Goal: Complete application form: Complete application form

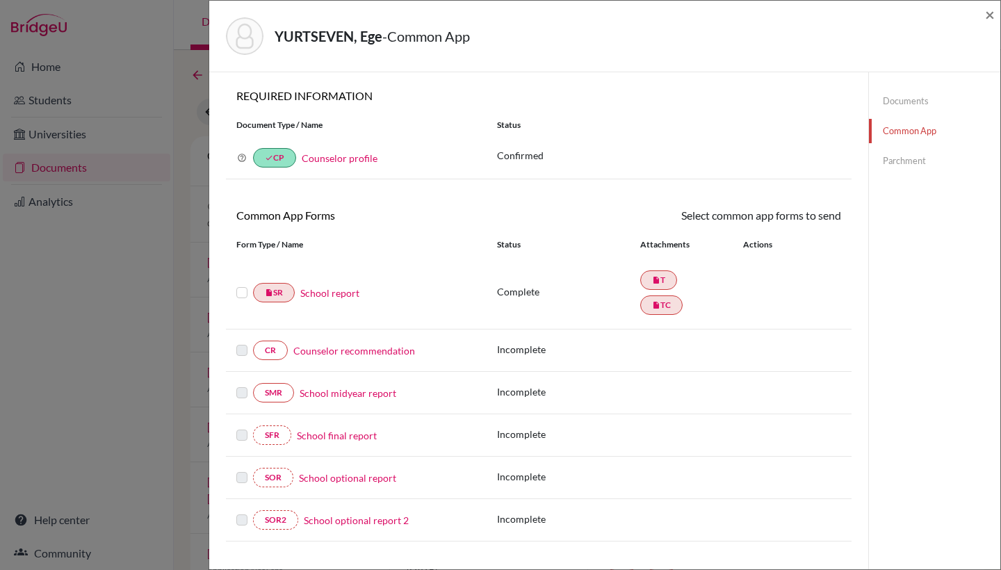
scroll to position [65, 0]
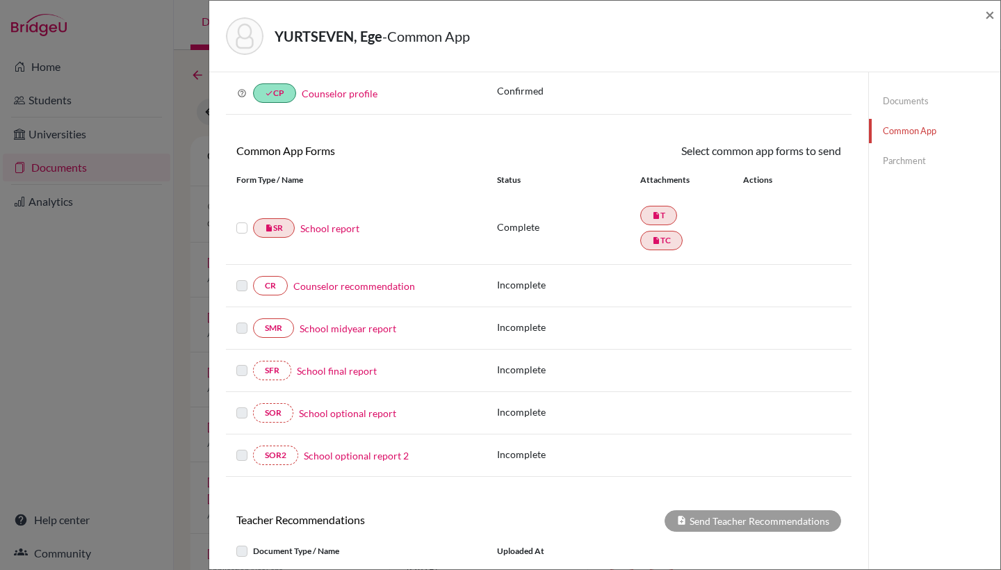
click at [340, 284] on link "Counselor recommendation" at bounding box center [354, 286] width 122 height 15
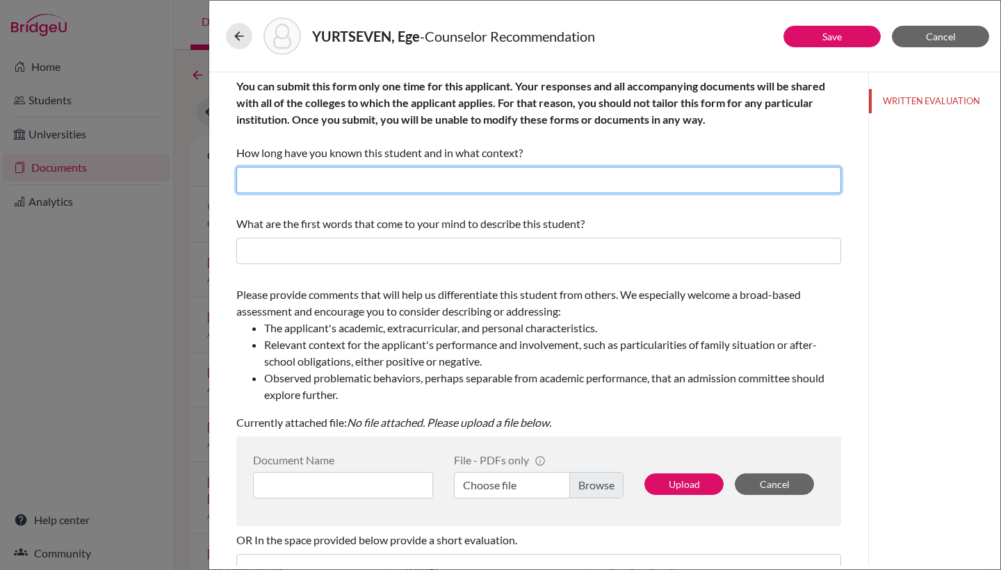
click at [412, 173] on input "text" at bounding box center [538, 180] width 605 height 26
click at [459, 178] on input "I have known this students for 2 years as the school counselor." at bounding box center [538, 180] width 605 height 26
click at [574, 184] on input "I have known this students for 2 years as one of the school counselor." at bounding box center [538, 180] width 605 height 26
type input "I have known this students for 2 years as one of the school counselors."
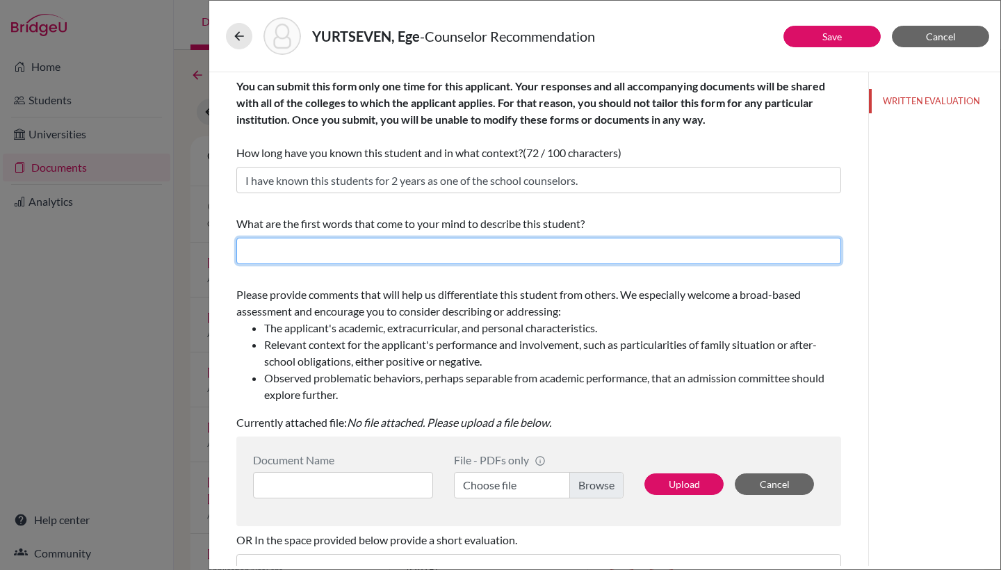
click at [455, 261] on input "text" at bounding box center [538, 251] width 605 height 26
drag, startPoint x: 520, startPoint y: 250, endPoint x: 238, endPoint y: 246, distance: 282.3
click at [238, 246] on input "disciplined, ambitious, hard-working, leader, creative" at bounding box center [538, 251] width 605 height 26
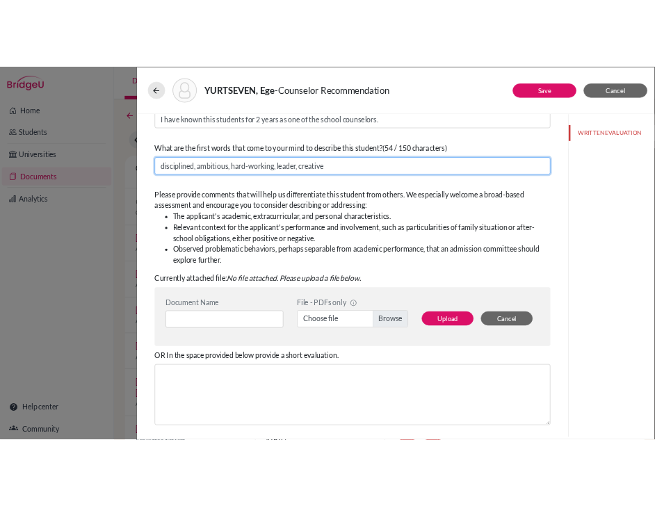
scroll to position [106, 0]
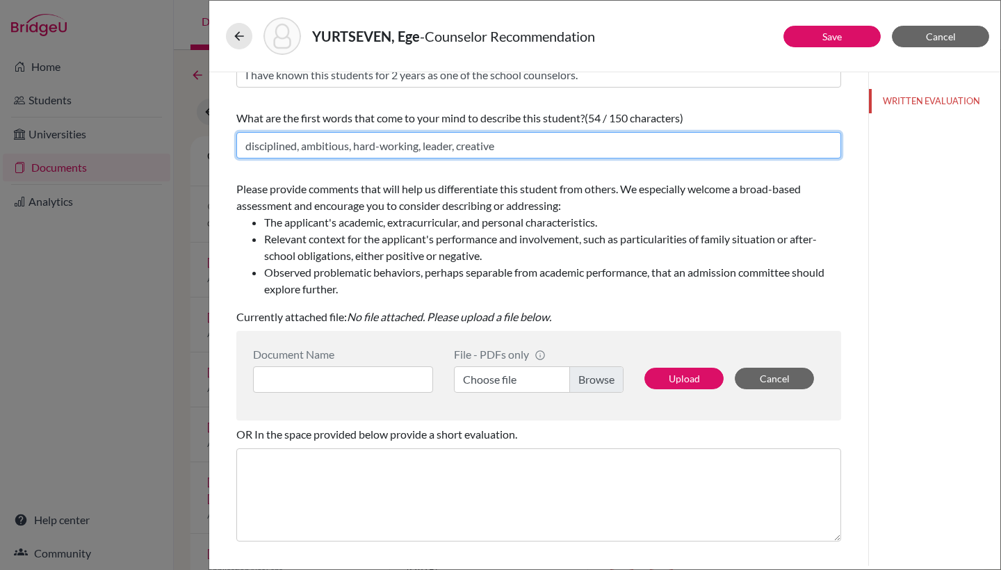
type input "disciplined, ambitious, hard-working, leader, creative"
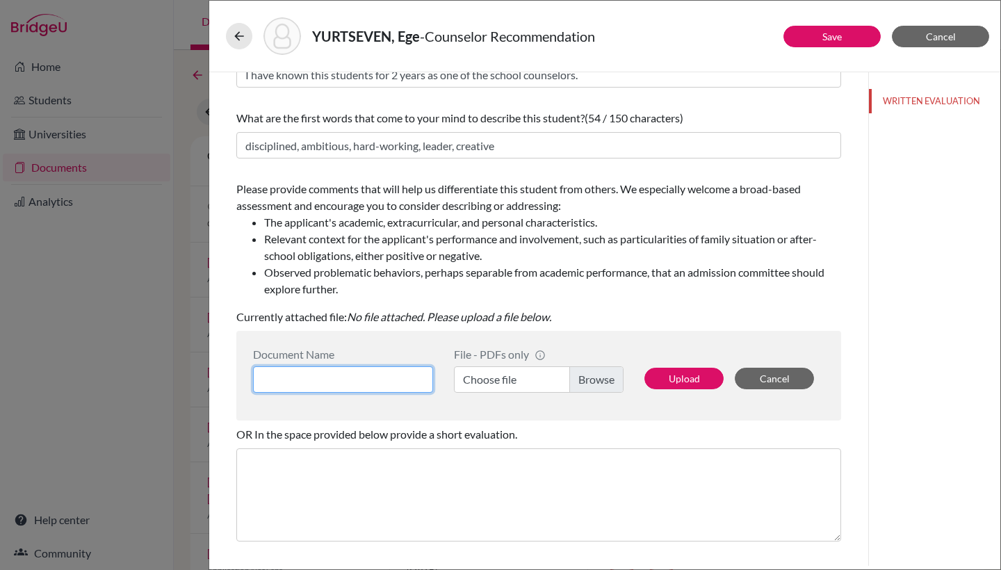
click at [353, 376] on input at bounding box center [343, 379] width 180 height 26
type input "Ege Yurtseven Counselor Letter"
click at [520, 369] on label "Choose file" at bounding box center [539, 379] width 170 height 26
click at [520, 369] on input "Choose file" at bounding box center [539, 379] width 170 height 26
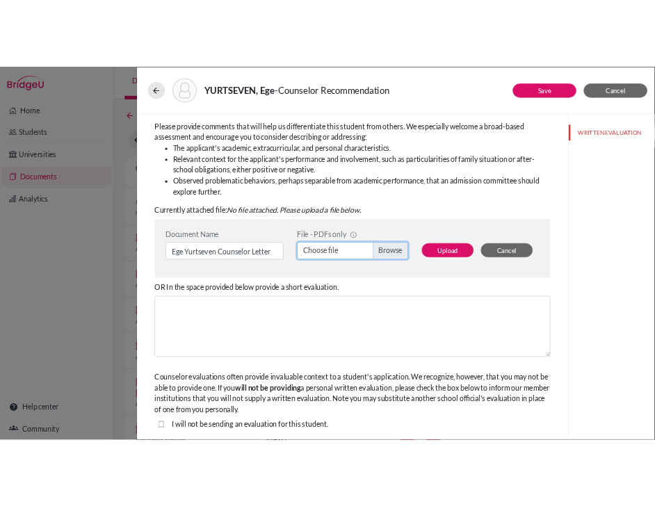
scroll to position [204, 0]
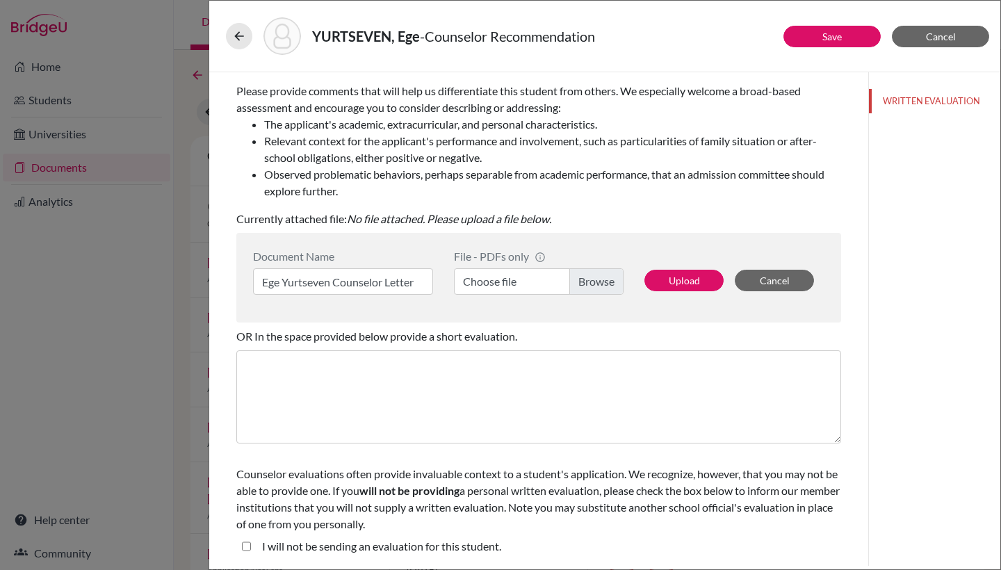
click at [522, 281] on label "Choose file" at bounding box center [539, 281] width 170 height 26
click at [522, 281] on input "Choose file" at bounding box center [539, 281] width 170 height 26
click at [537, 278] on label "Choose file" at bounding box center [539, 281] width 170 height 26
click at [537, 278] on input "Choose file" at bounding box center [539, 281] width 170 height 26
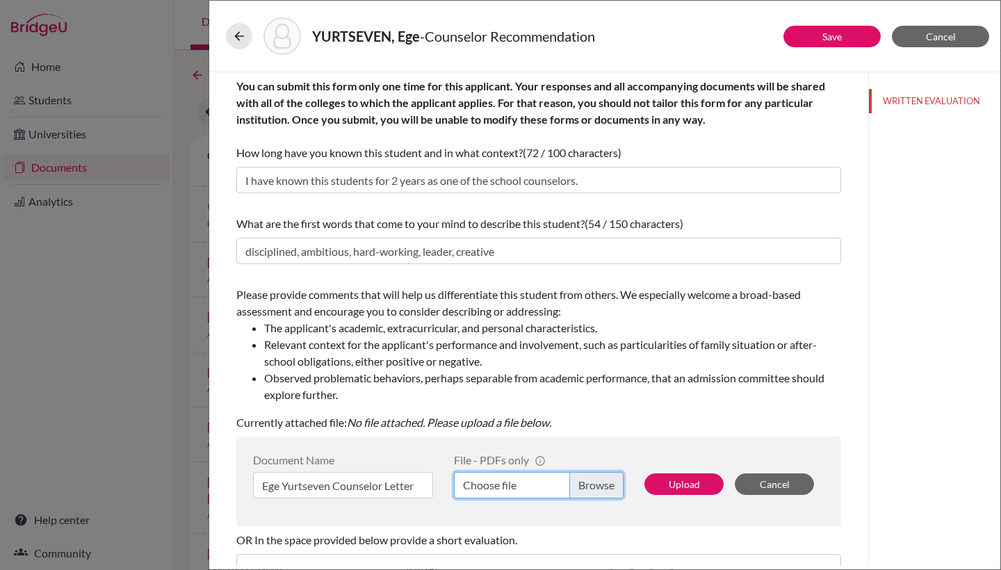
scroll to position [0, 0]
click at [819, 37] on button "Save" at bounding box center [832, 37] width 97 height 22
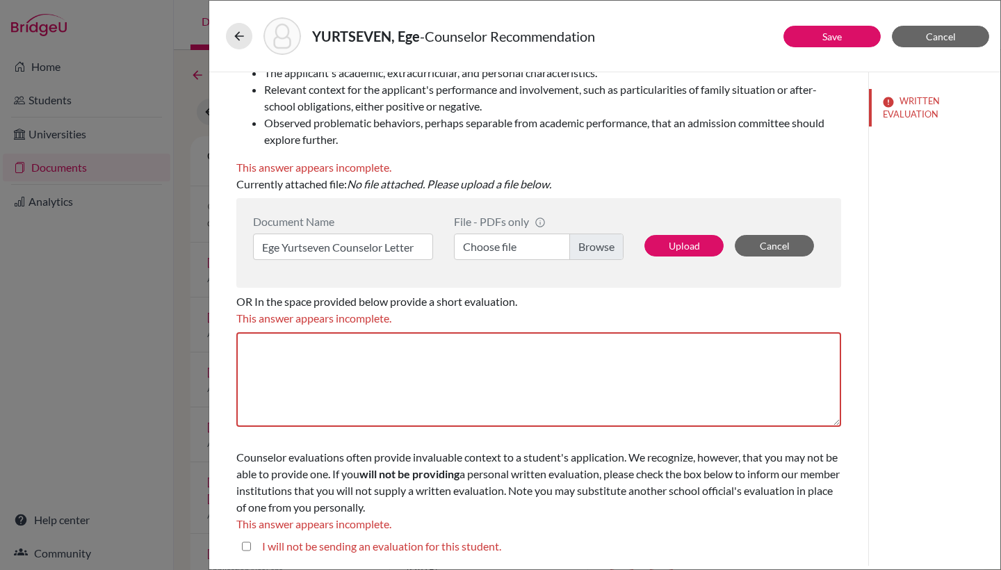
scroll to position [255, 0]
click at [478, 370] on textarea at bounding box center [538, 379] width 605 height 95
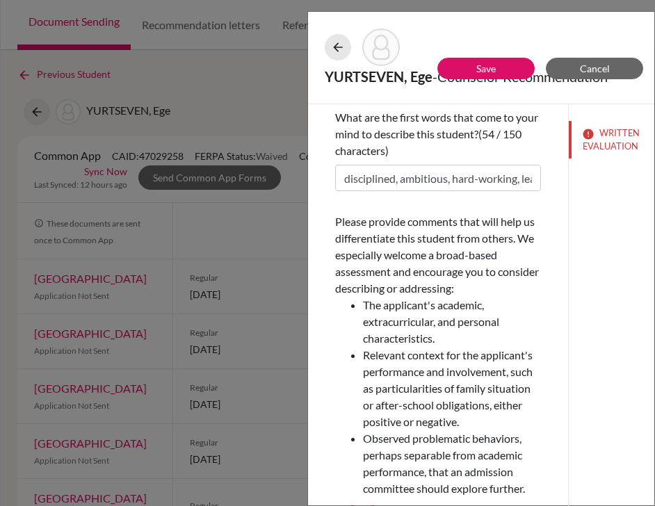
click at [224, 79] on div "YURTSEVEN, Ege - Counselor Recommendation Save Cancel You can submit this form …" at bounding box center [327, 253] width 655 height 506
click at [579, 69] on button "Cancel" at bounding box center [594, 69] width 97 height 22
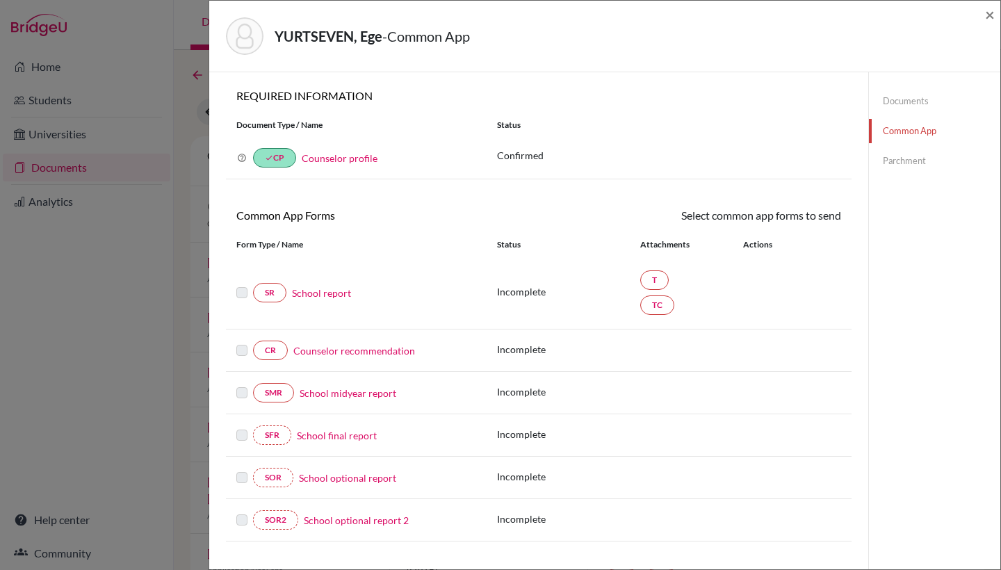
scroll to position [1, 0]
click at [322, 292] on link "School report" at bounding box center [321, 291] width 59 height 15
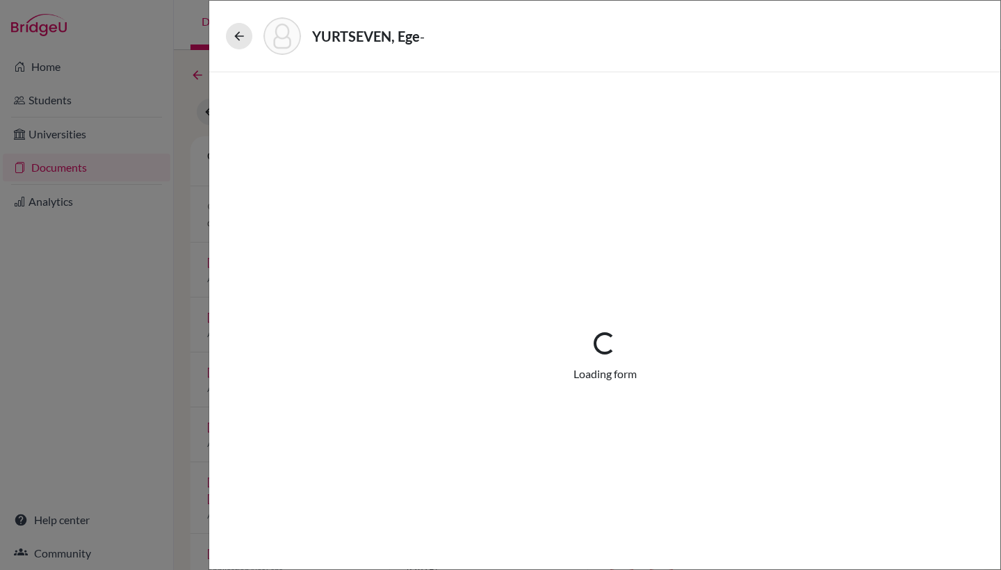
select select "2"
select select "689366"
select select "1"
select select "689367"
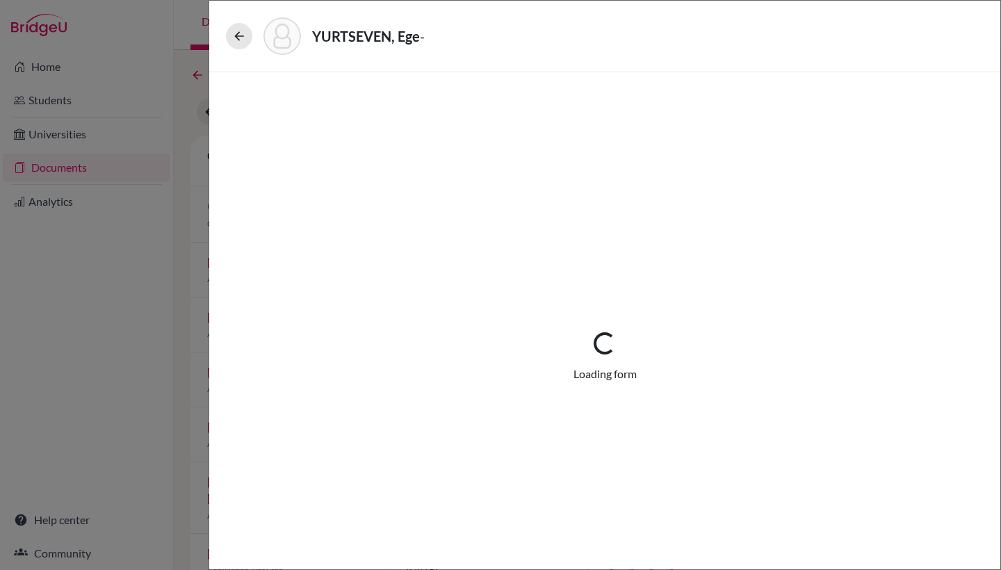
select select "0"
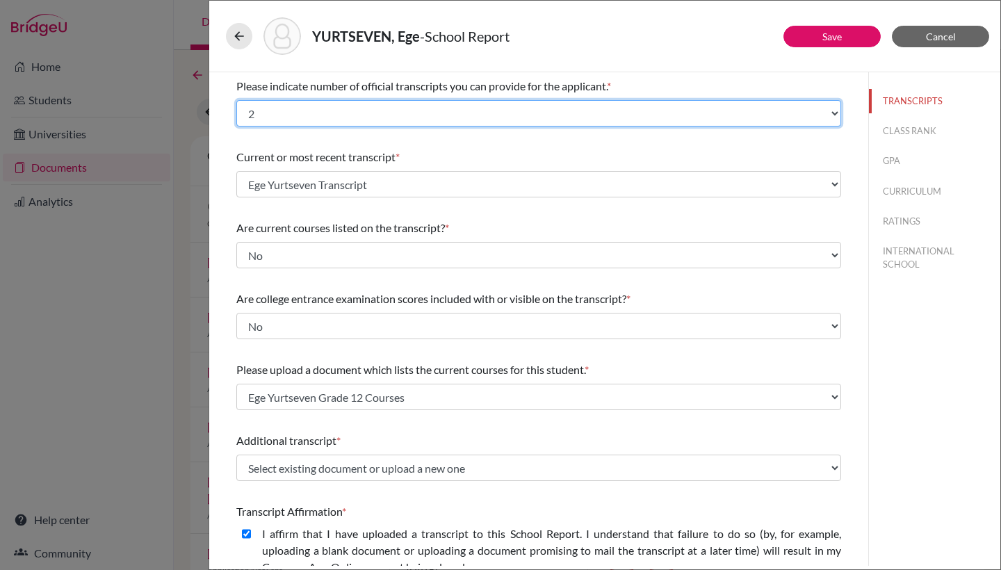
select select "3"
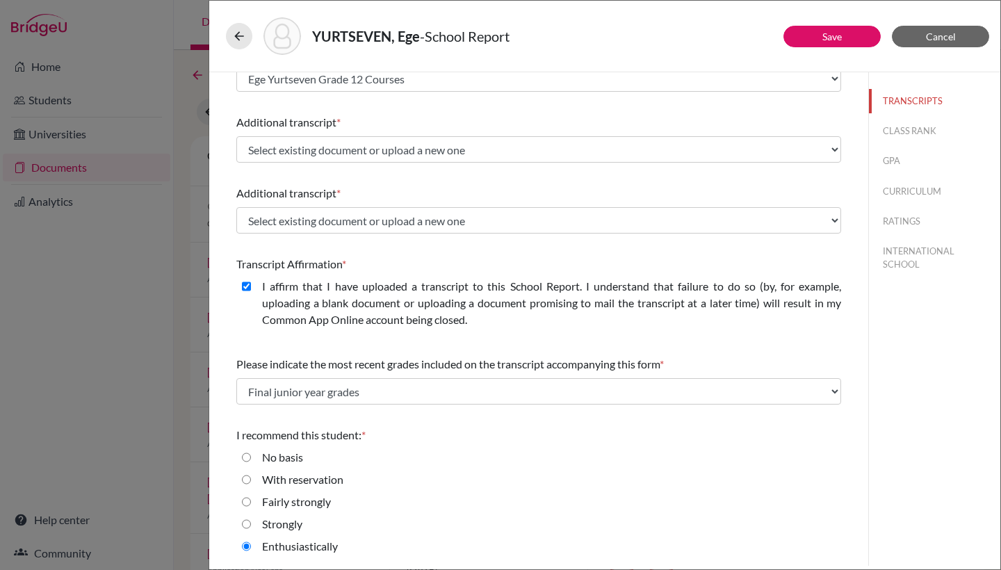
scroll to position [318, 0]
click at [832, 30] on button "Save" at bounding box center [832, 37] width 97 height 22
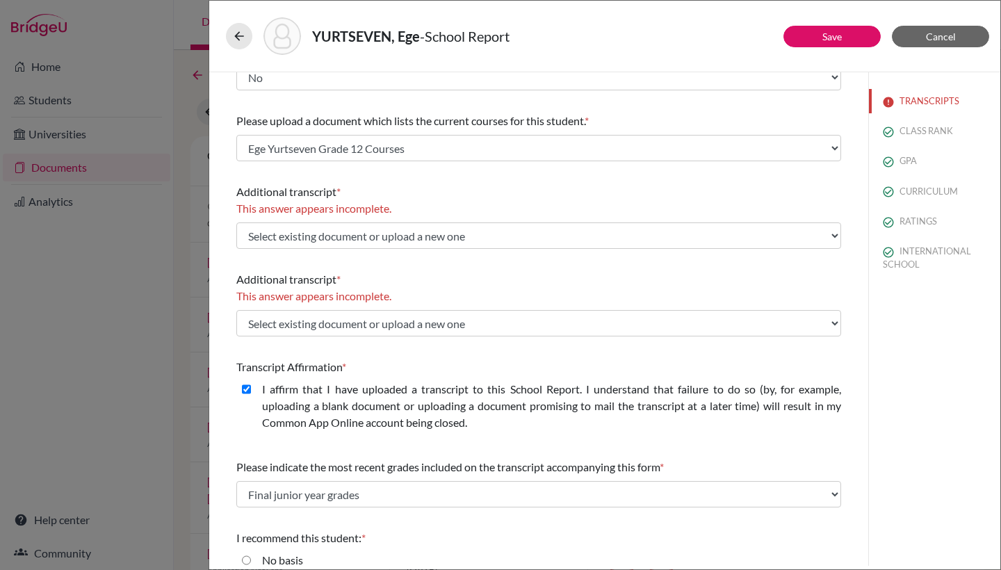
scroll to position [252, 0]
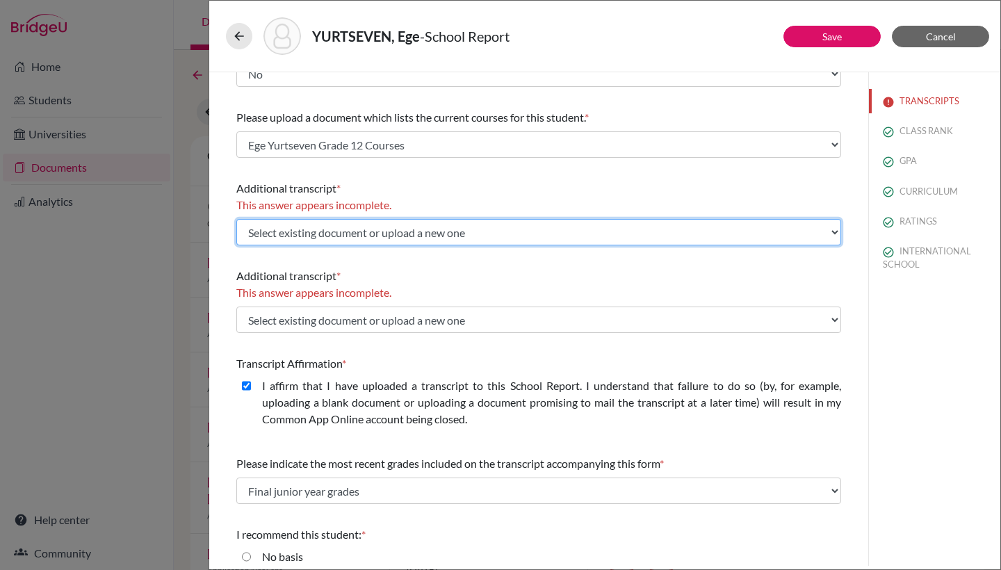
click at [500, 225] on select "Select existing document or upload a new one Ege Yurtseven Transcript Upload Ne…" at bounding box center [538, 232] width 605 height 26
select select "Upload New File"
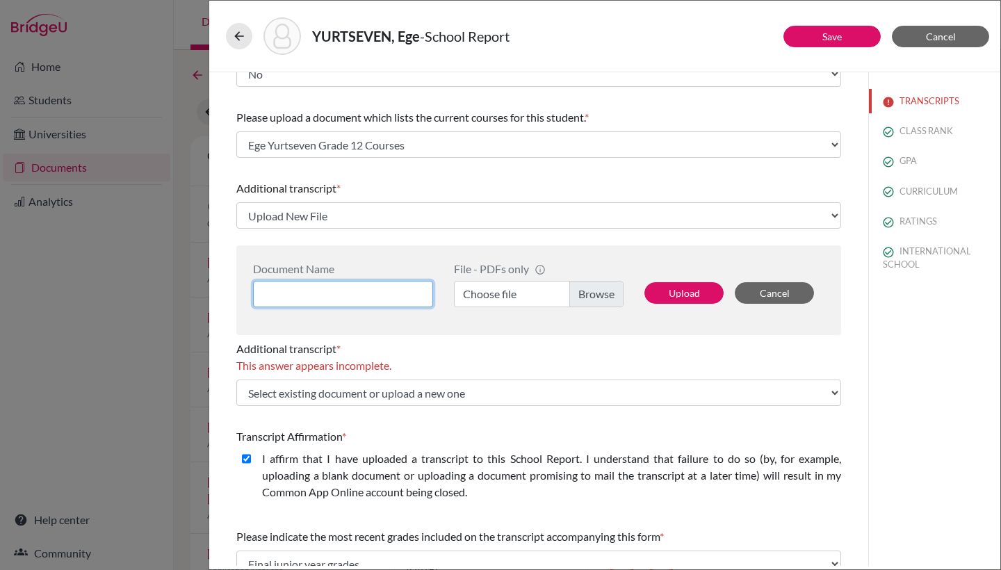
click at [355, 300] on input at bounding box center [343, 294] width 180 height 26
click at [497, 356] on div "Additional transcript *" at bounding box center [538, 349] width 605 height 17
click at [350, 296] on input "Ege Yurtseven AP scores" at bounding box center [343, 294] width 180 height 26
click at [383, 295] on input "Ege Yurtseven AP scores" at bounding box center [343, 294] width 180 height 26
type input "Ege Yurtseven AP Score Report"
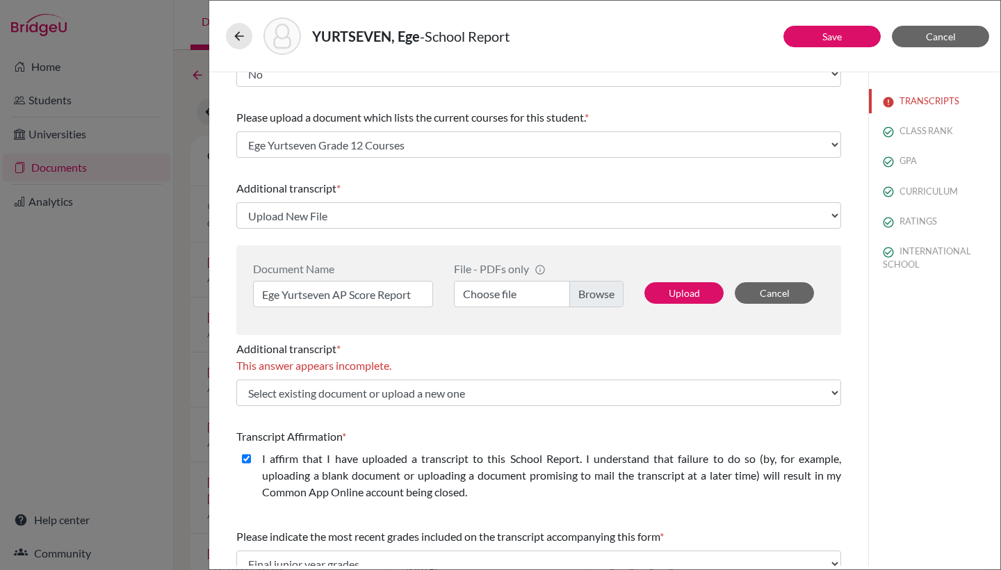
click at [512, 303] on label "Choose file" at bounding box center [539, 294] width 170 height 26
click at [512, 303] on input "Choose file" at bounding box center [539, 294] width 170 height 26
click at [688, 291] on button "Upload" at bounding box center [684, 293] width 79 height 22
select select "689734"
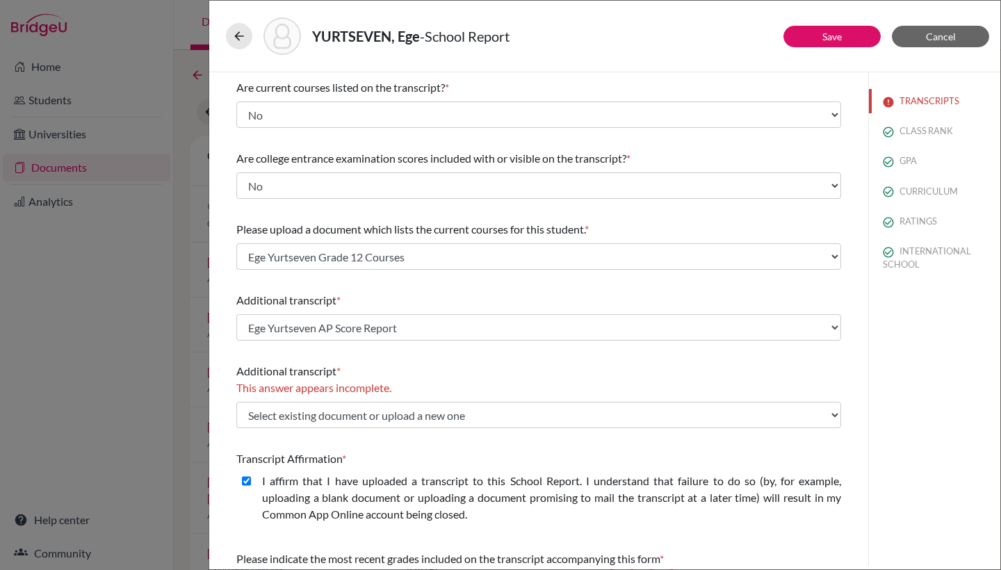
scroll to position [140, 0]
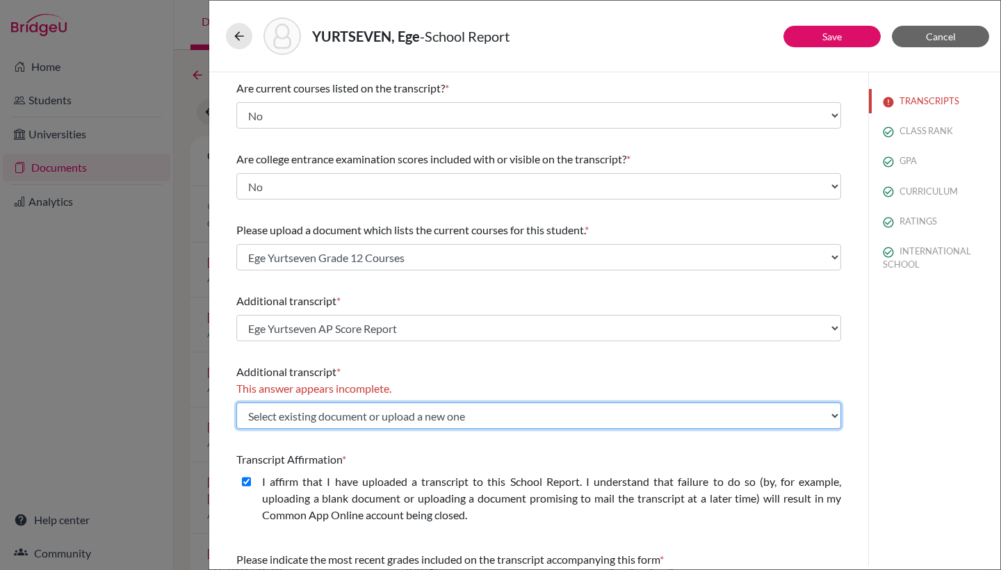
select select "689366"
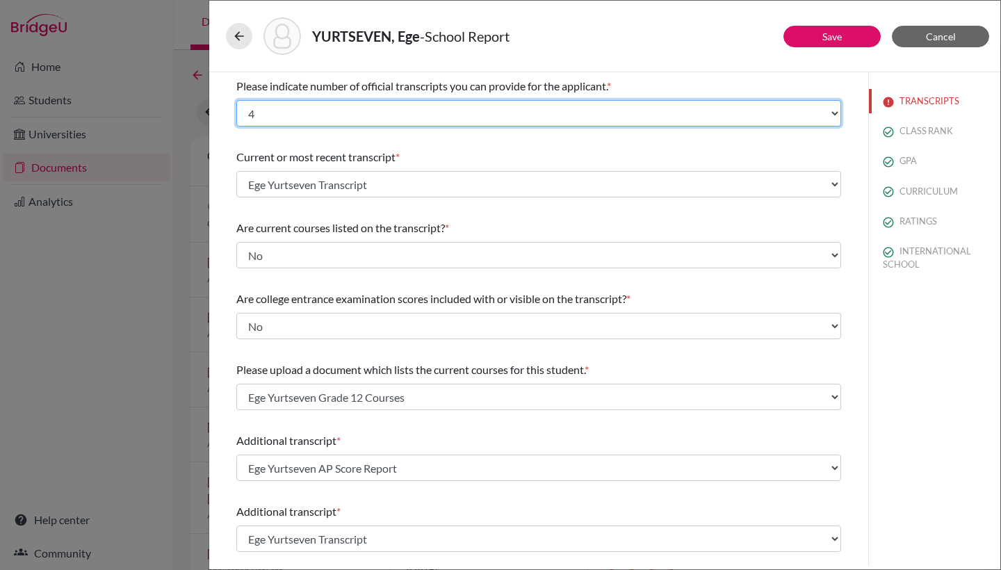
scroll to position [0, 0]
select select "3"
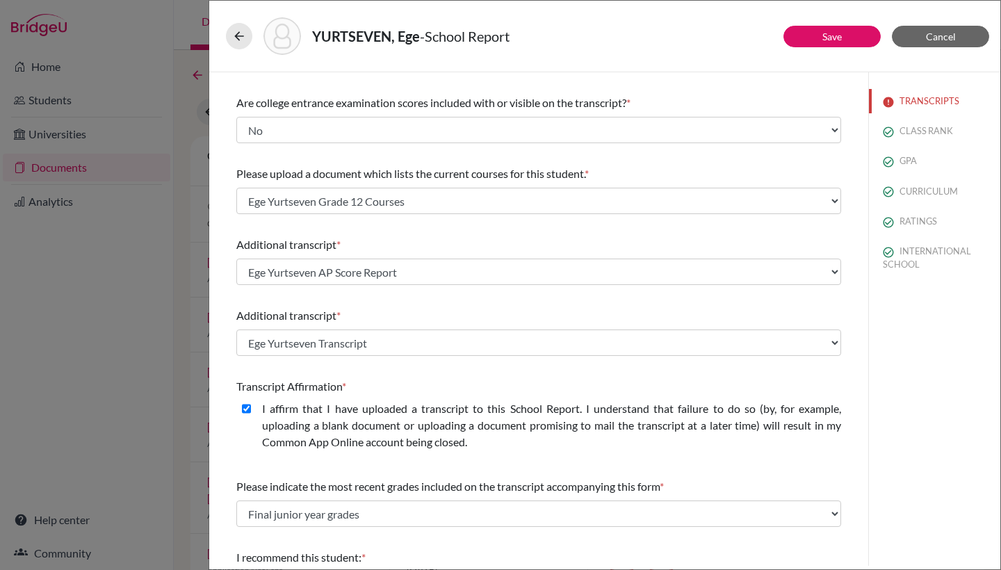
scroll to position [195, 0]
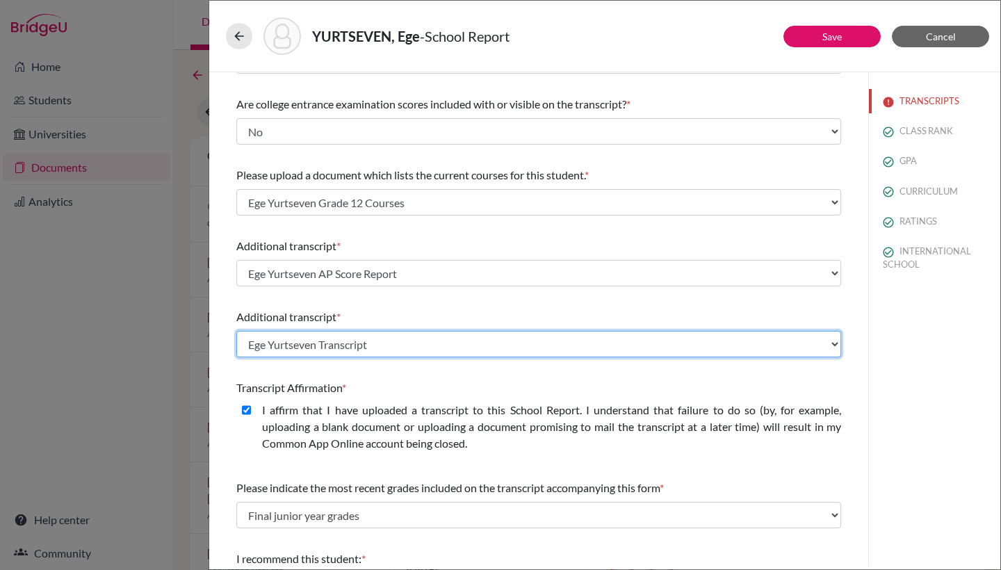
select select "Upload New File"
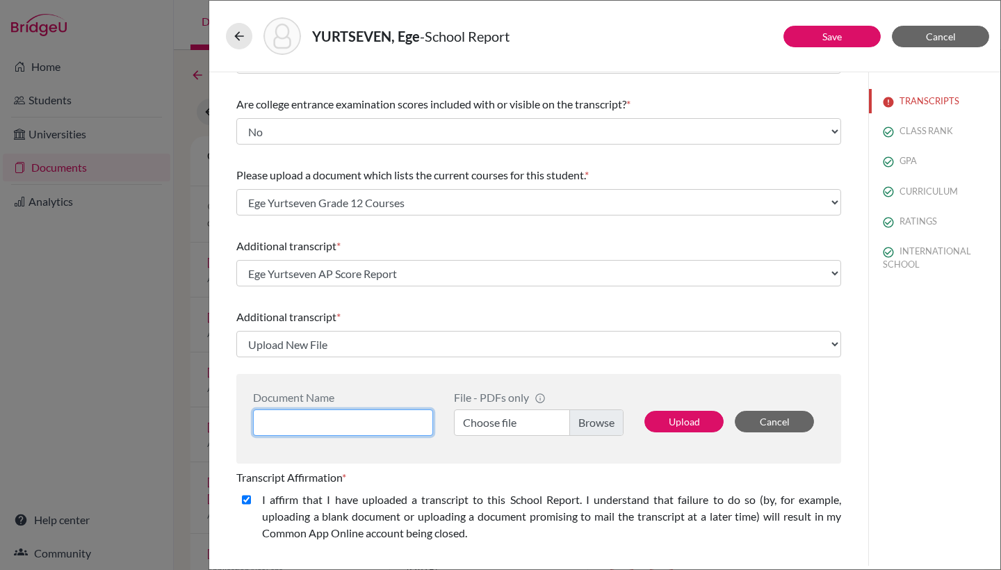
click at [339, 421] on input at bounding box center [343, 423] width 180 height 26
type input "Ege Yurtseven AP Predicted Grades"
click at [494, 415] on label "Choose file" at bounding box center [539, 423] width 170 height 26
click at [494, 415] on input "Choose file" at bounding box center [539, 423] width 170 height 26
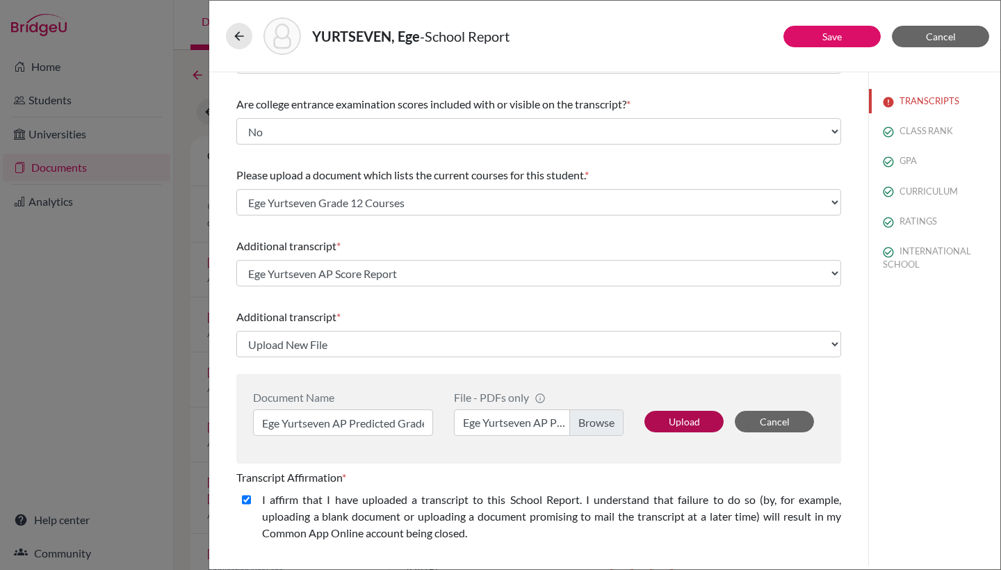
click at [673, 417] on button "Upload" at bounding box center [684, 422] width 79 height 22
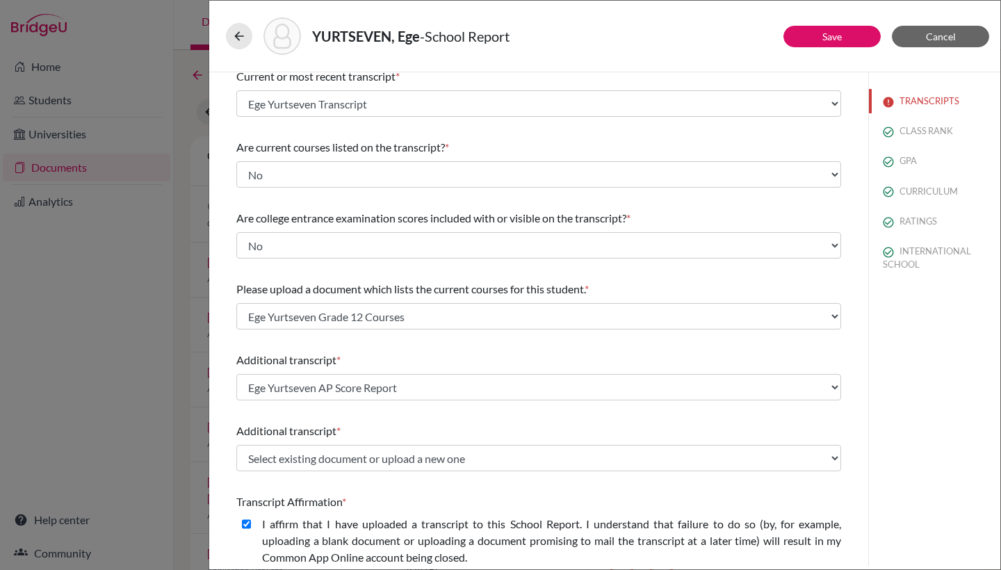
scroll to position [84, 0]
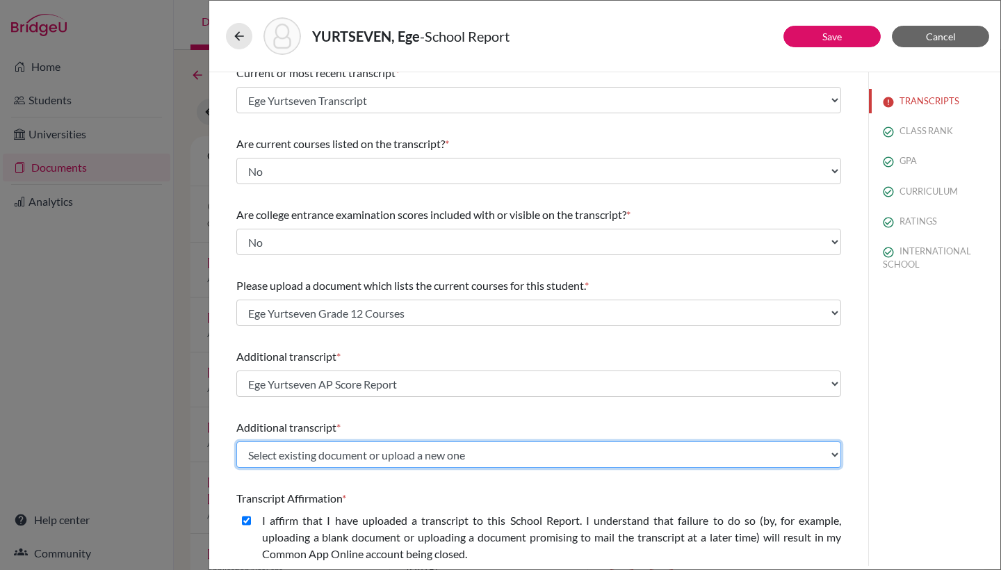
select select "689735"
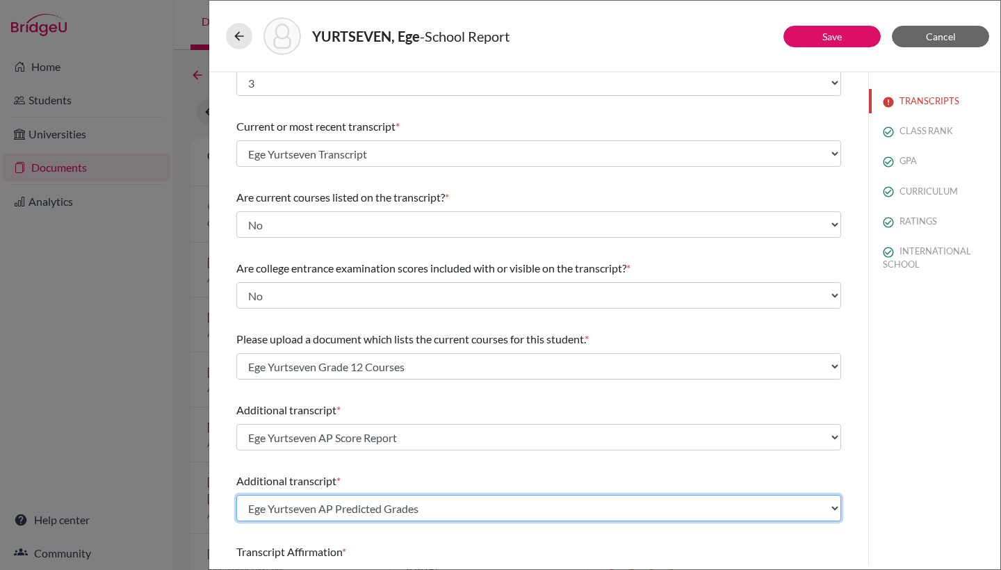
scroll to position [34, 0]
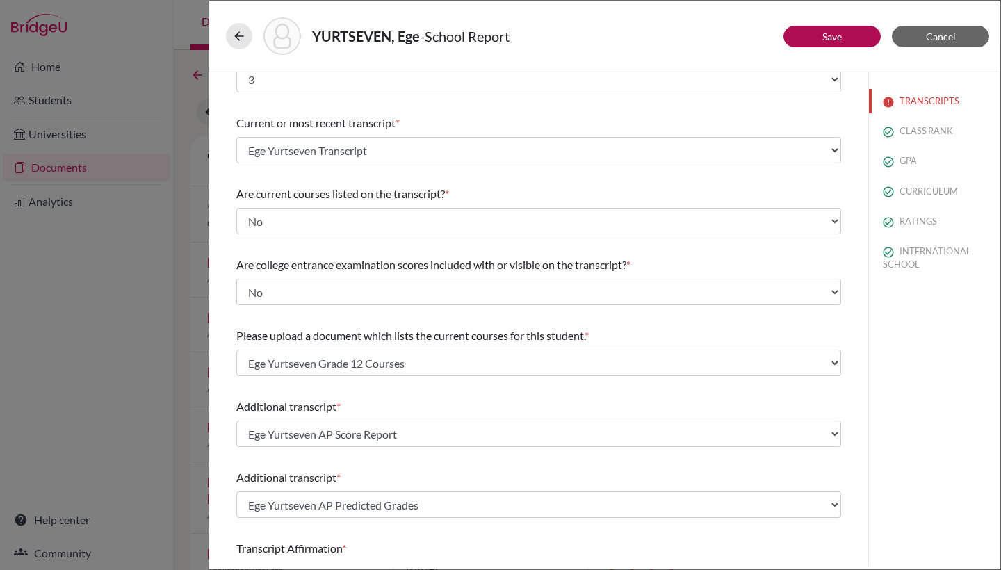
click at [793, 32] on button "Save" at bounding box center [832, 37] width 97 height 22
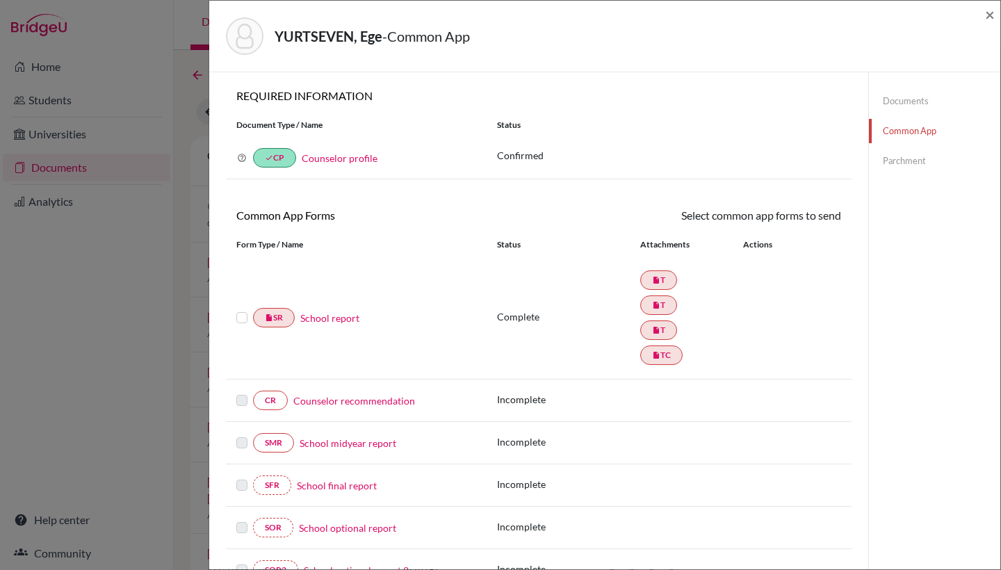
click at [385, 402] on link "Counselor recommendation" at bounding box center [354, 401] width 122 height 15
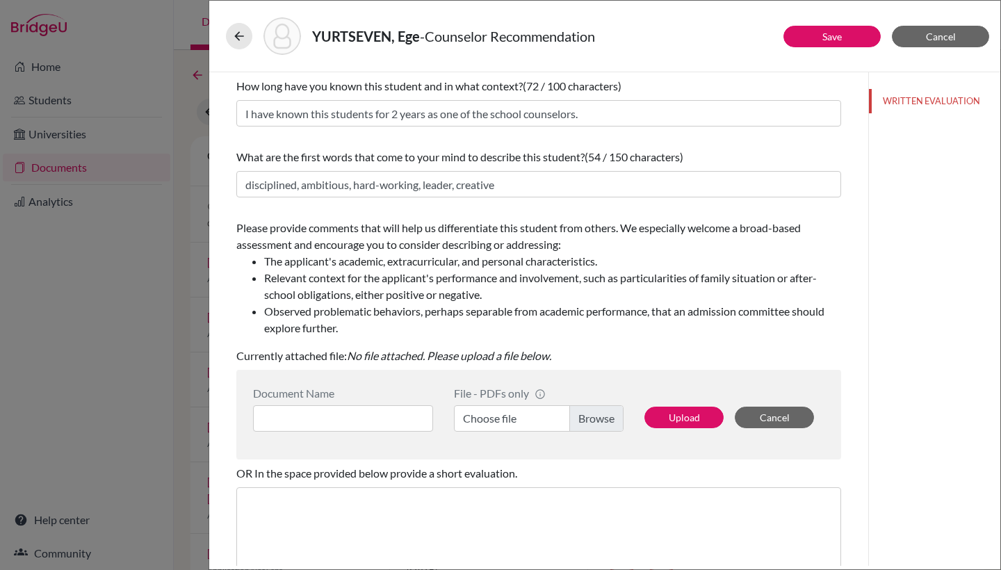
scroll to position [97, 0]
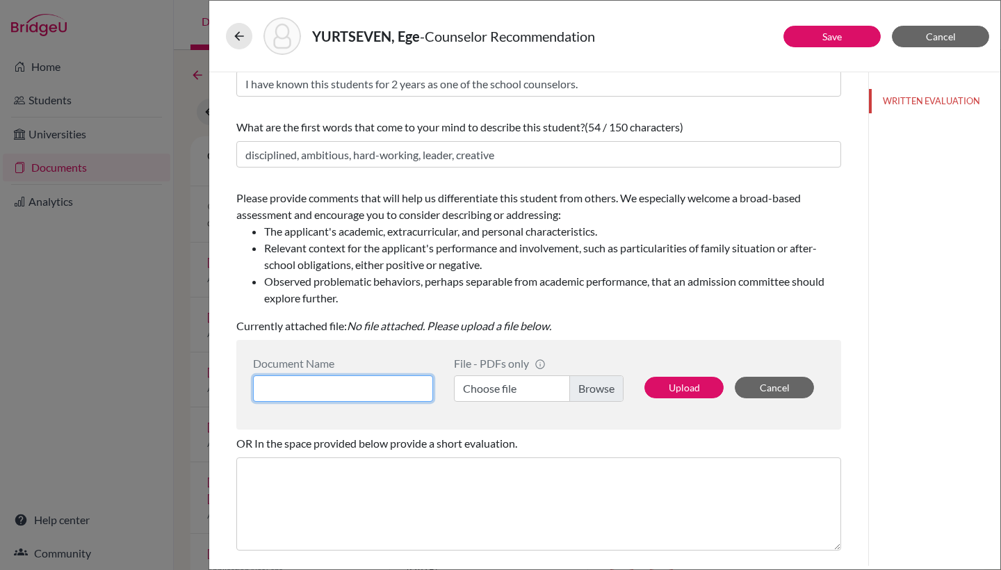
click at [375, 378] on input at bounding box center [343, 388] width 180 height 26
click at [527, 380] on label "Choose file" at bounding box center [539, 388] width 170 height 26
click at [527, 380] on input "Choose file" at bounding box center [539, 388] width 170 height 26
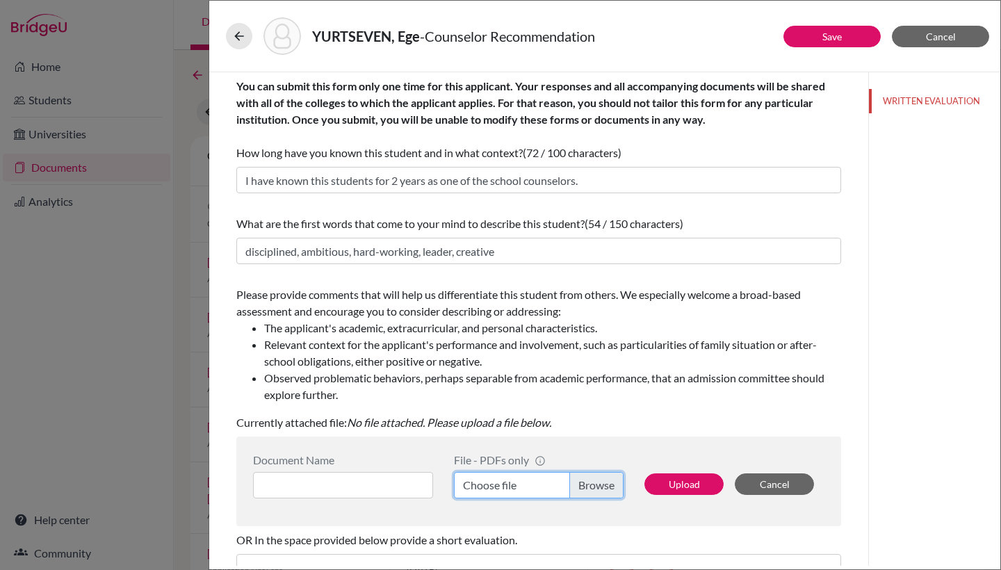
scroll to position [0, 0]
click at [946, 42] on button "Cancel" at bounding box center [940, 37] width 97 height 22
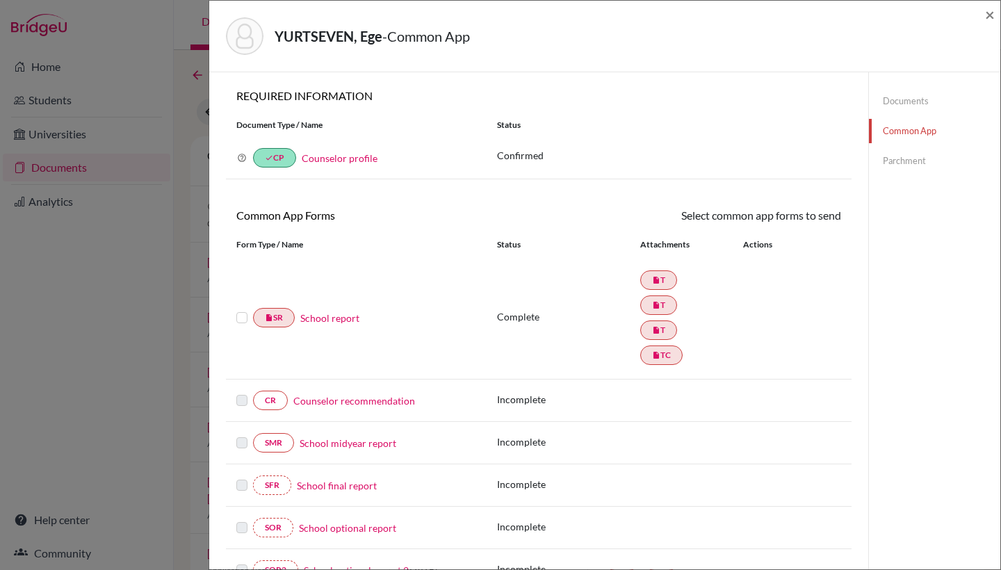
click at [904, 102] on link "Documents" at bounding box center [934, 101] width 131 height 24
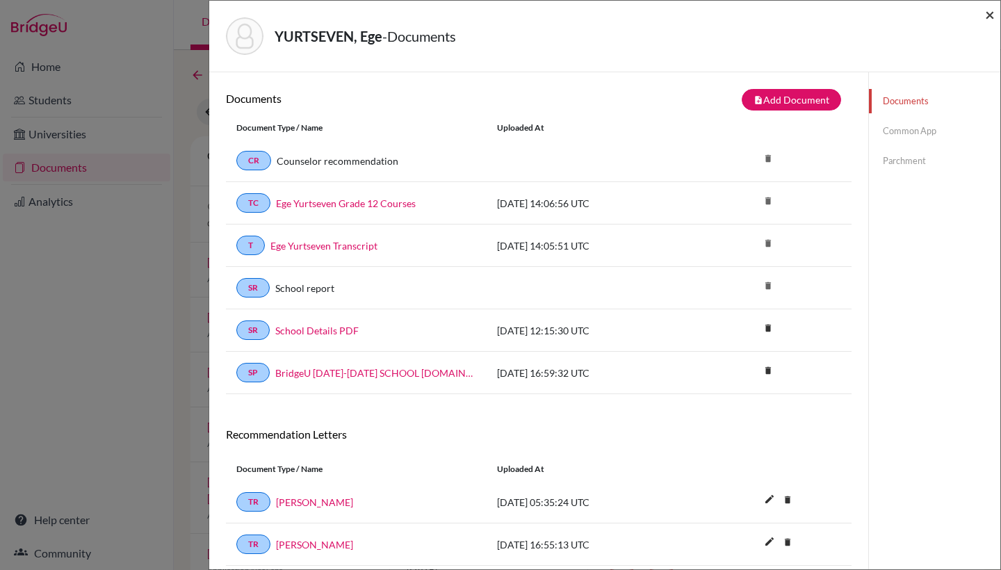
click at [992, 13] on span "×" at bounding box center [990, 14] width 10 height 20
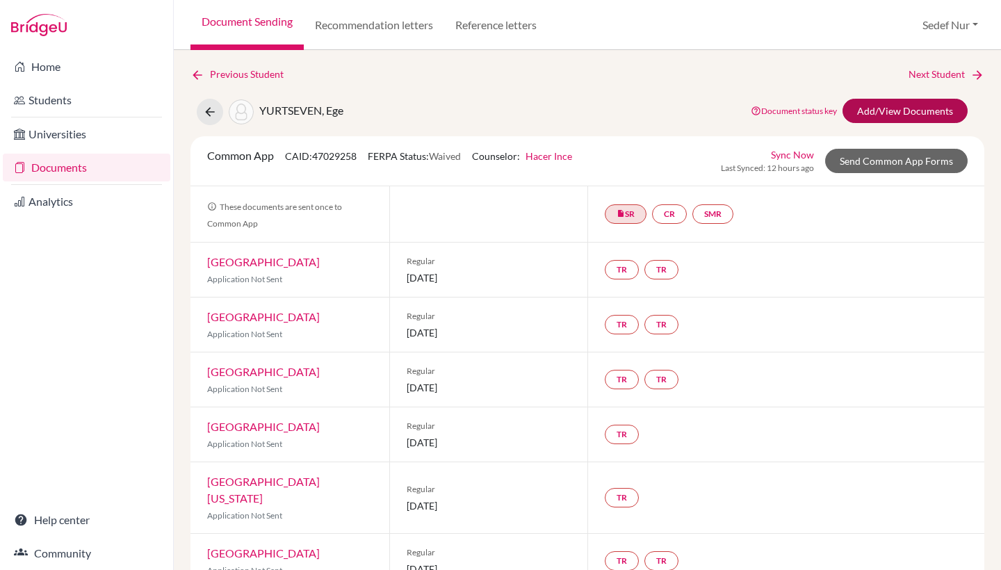
click at [903, 114] on link "Add/View Documents" at bounding box center [905, 111] width 125 height 24
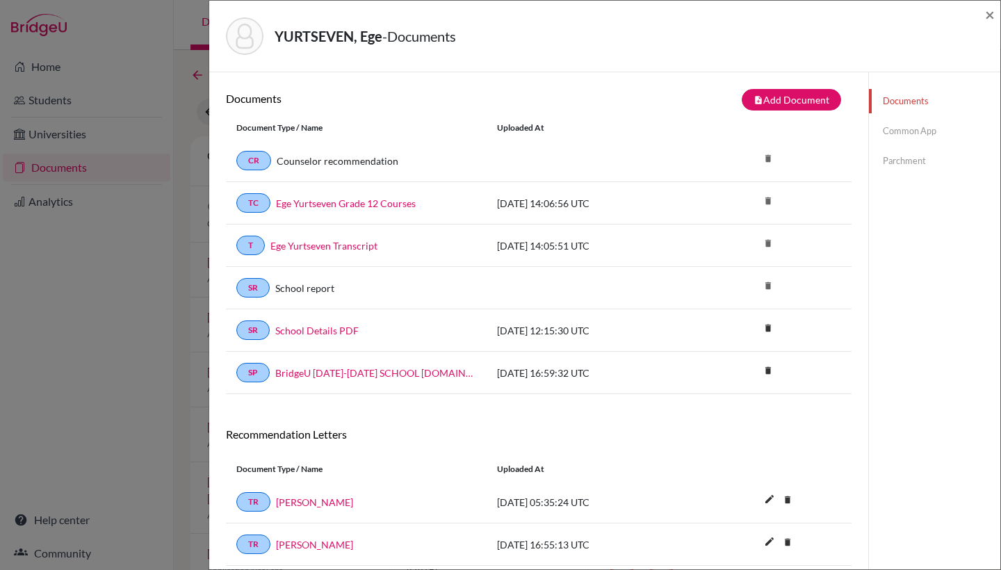
click at [925, 129] on link "Common App" at bounding box center [934, 131] width 131 height 24
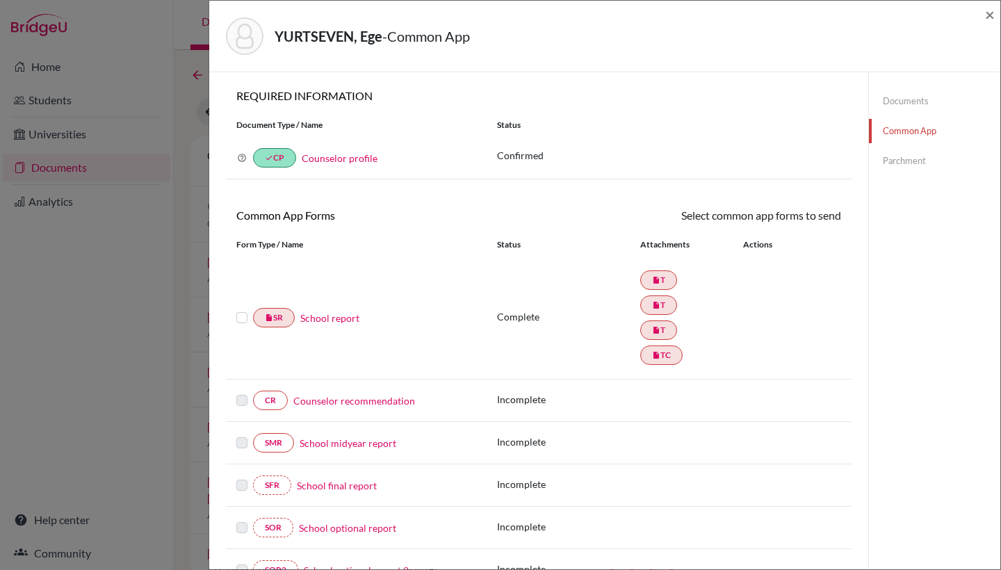
click at [474, 374] on div "insert_drive_file SR School report Complete insert_drive_file T insert_drive_fi…" at bounding box center [539, 318] width 626 height 123
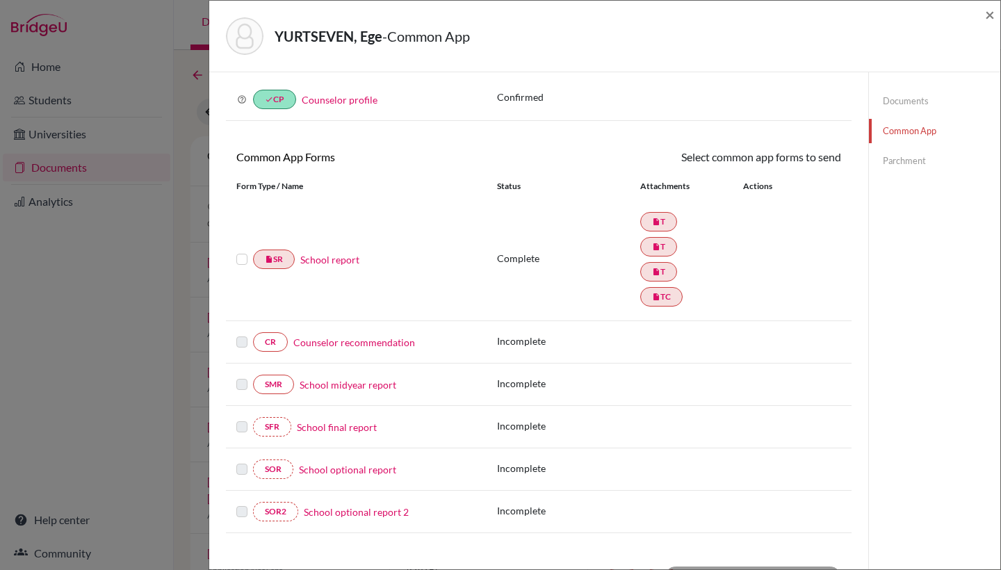
scroll to position [73, 0]
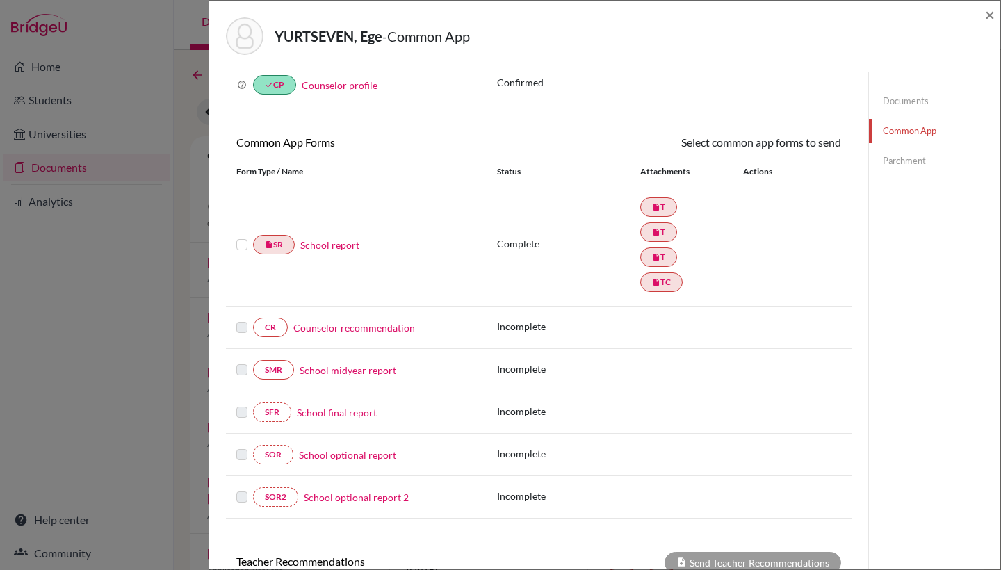
click at [330, 328] on link "Counselor recommendation" at bounding box center [354, 328] width 122 height 15
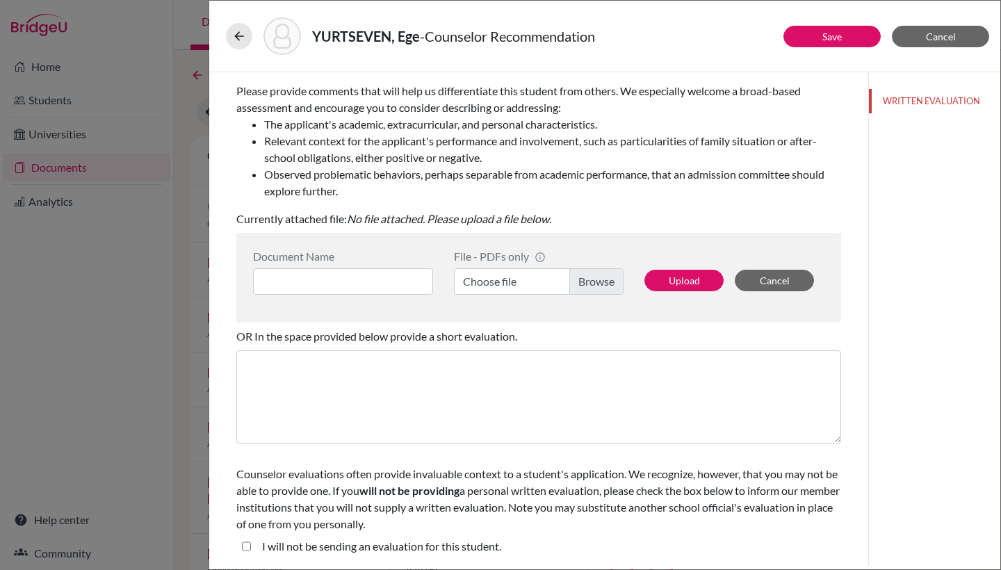
scroll to position [204, 0]
click at [525, 284] on label "Choose file" at bounding box center [539, 281] width 170 height 26
click at [525, 284] on input "Choose file" at bounding box center [539, 281] width 170 height 26
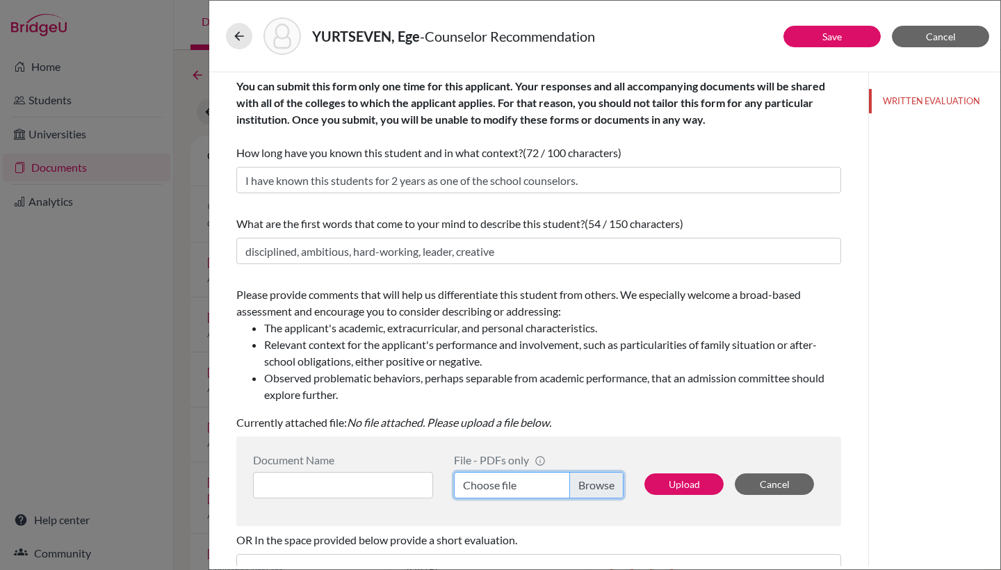
scroll to position [0, 0]
click at [933, 31] on span "Cancel" at bounding box center [941, 37] width 30 height 12
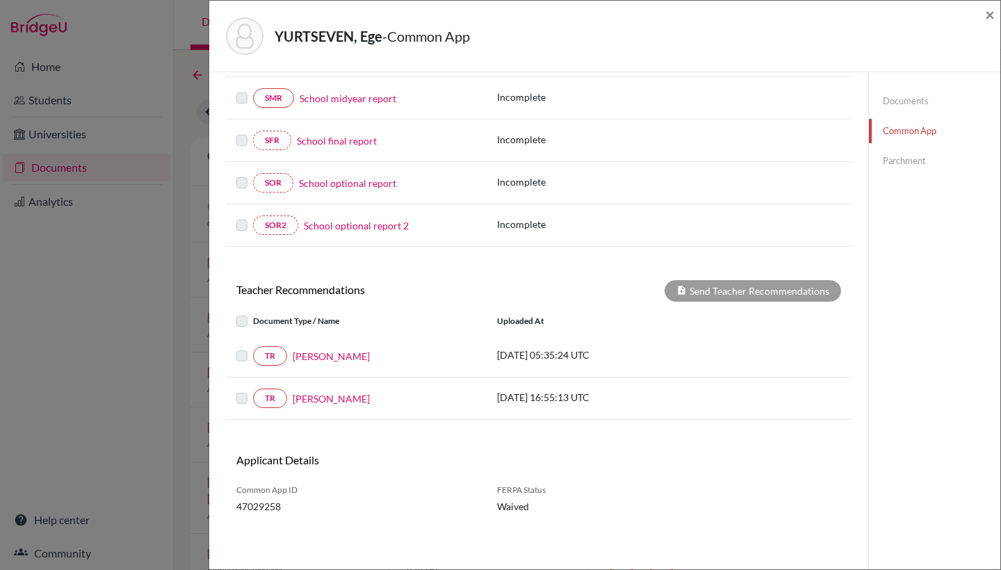
scroll to position [344, 0]
click at [173, 33] on div "YURTSEVEN, Ege - Common App × × REQUIRED INFORMATION Document Type / Name Statu…" at bounding box center [500, 285] width 1001 height 570
click at [196, 99] on div "YURTSEVEN, Ege - Common App × × REQUIRED INFORMATION Document Type / Name Statu…" at bounding box center [500, 285] width 1001 height 570
click at [984, 11] on div "YURTSEVEN, Ege - Common App ×" at bounding box center [605, 36] width 780 height 60
click at [992, 13] on span "×" at bounding box center [990, 14] width 10 height 20
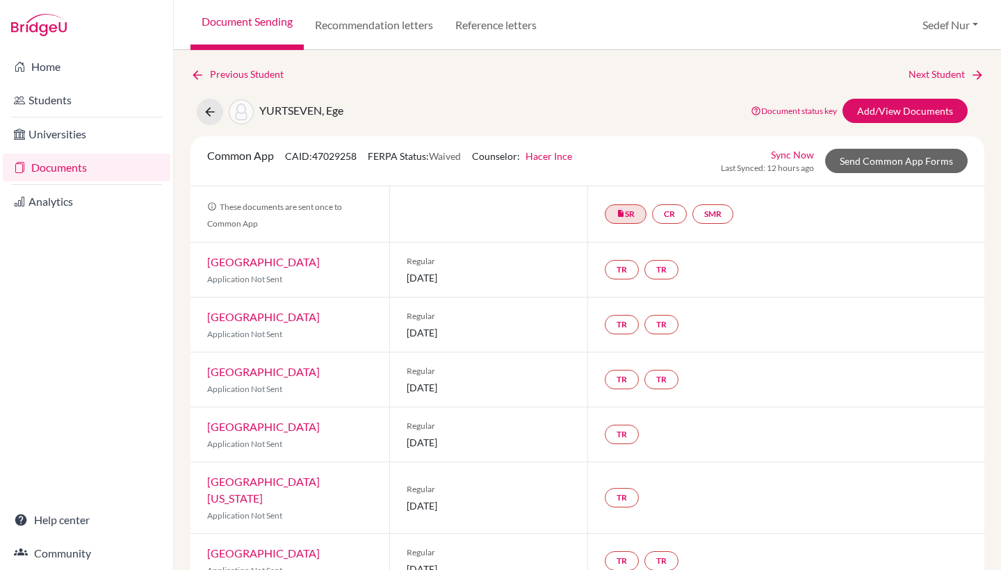
click at [111, 172] on link "Documents" at bounding box center [87, 168] width 168 height 28
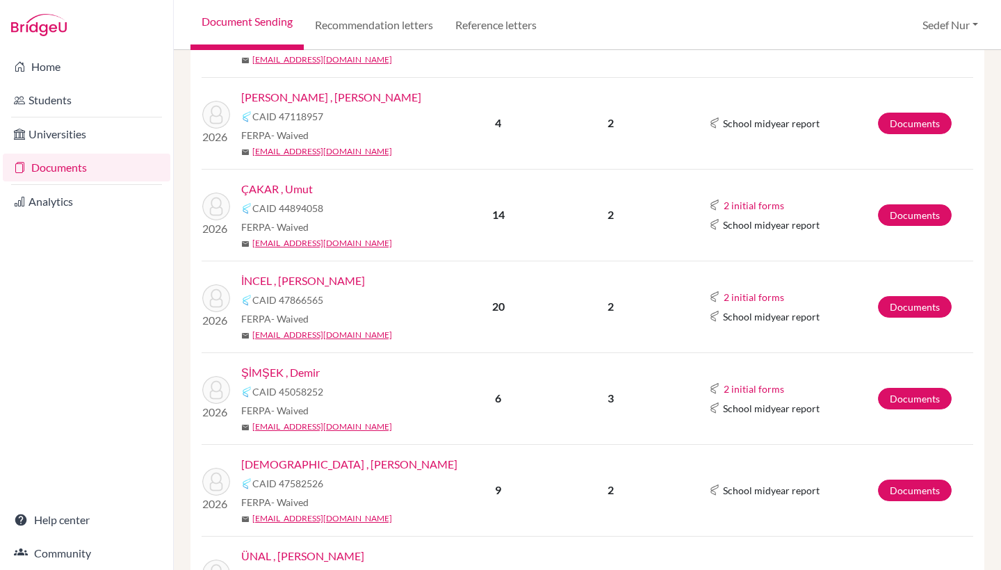
scroll to position [378, 0]
click at [891, 218] on link "Documents" at bounding box center [915, 215] width 74 height 22
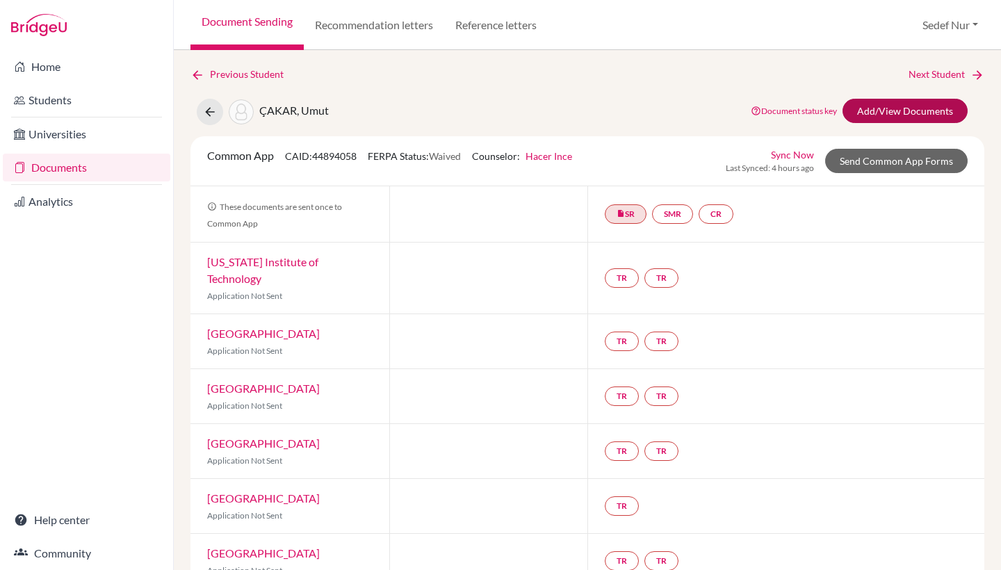
click at [903, 106] on link "Add/View Documents" at bounding box center [905, 111] width 125 height 24
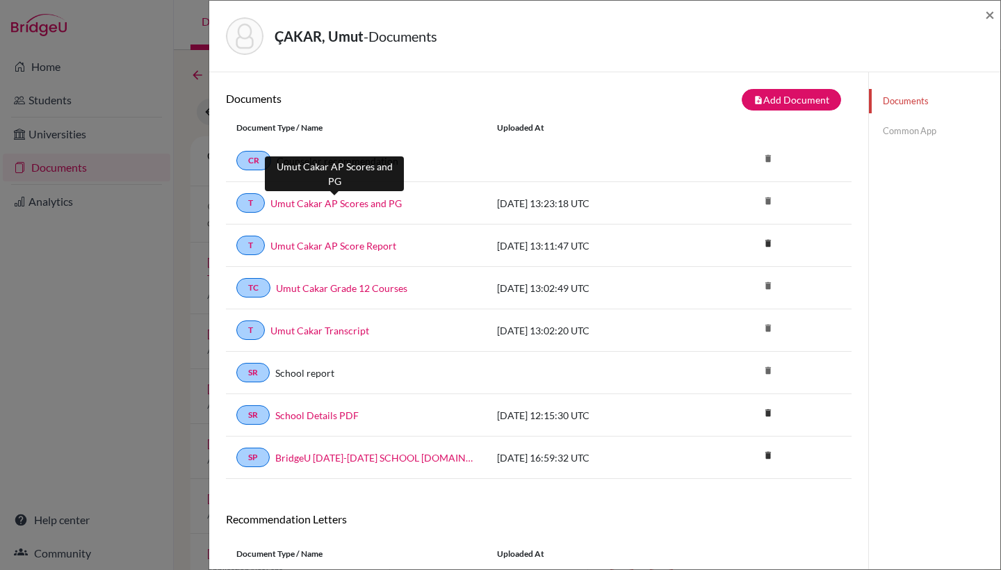
click at [391, 203] on link "Umut Cakar AP Scores and PG" at bounding box center [335, 203] width 131 height 15
click at [910, 132] on link "Common App" at bounding box center [934, 131] width 131 height 24
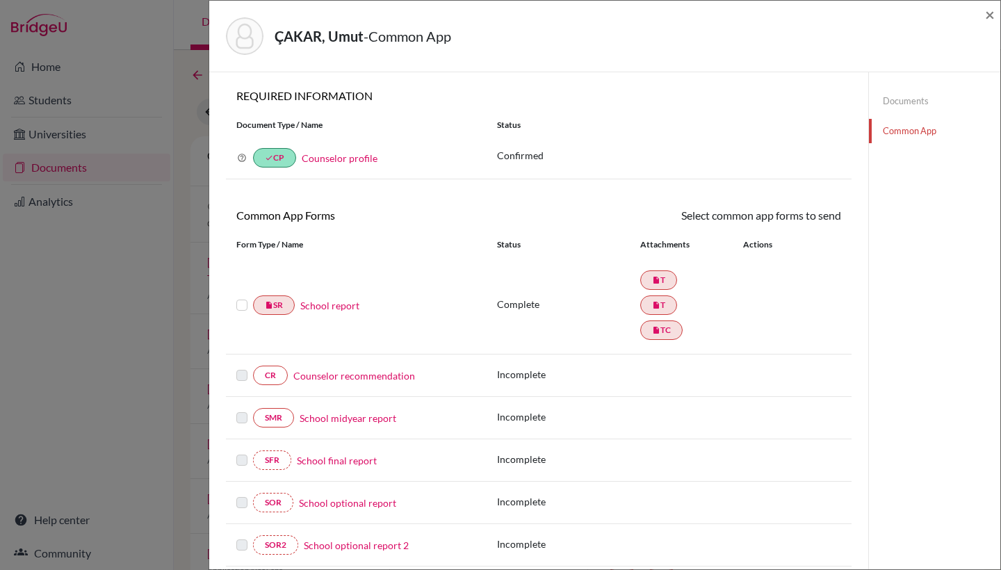
click at [336, 305] on link "School report" at bounding box center [329, 305] width 59 height 15
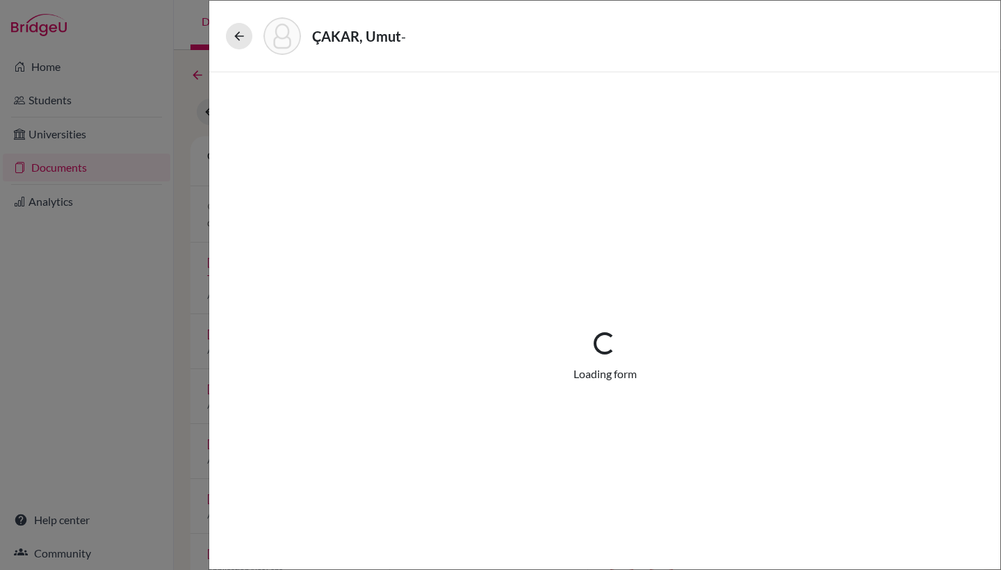
select select "2"
select select "683932"
select select "1"
select select "683933"
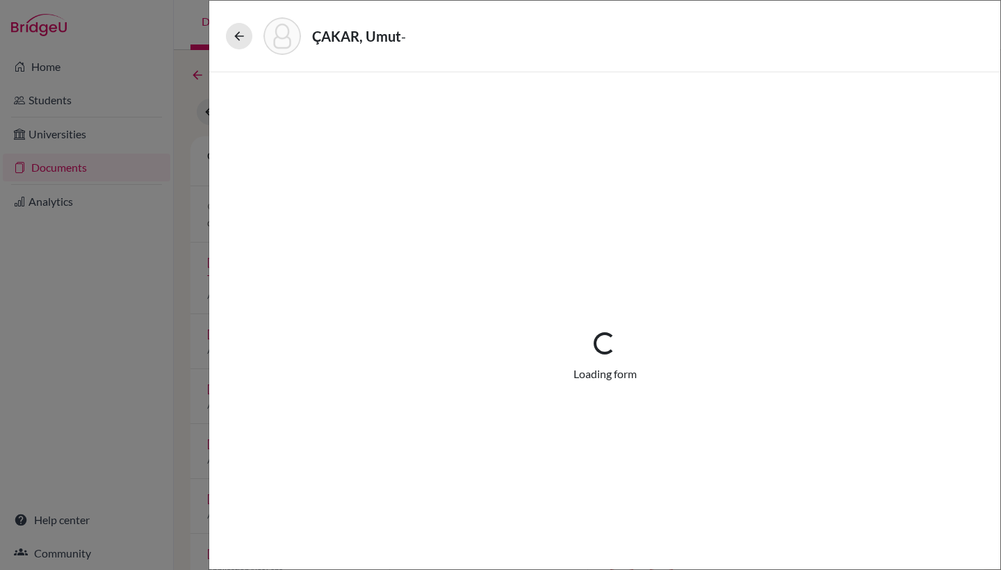
select select "683936"
select select "0"
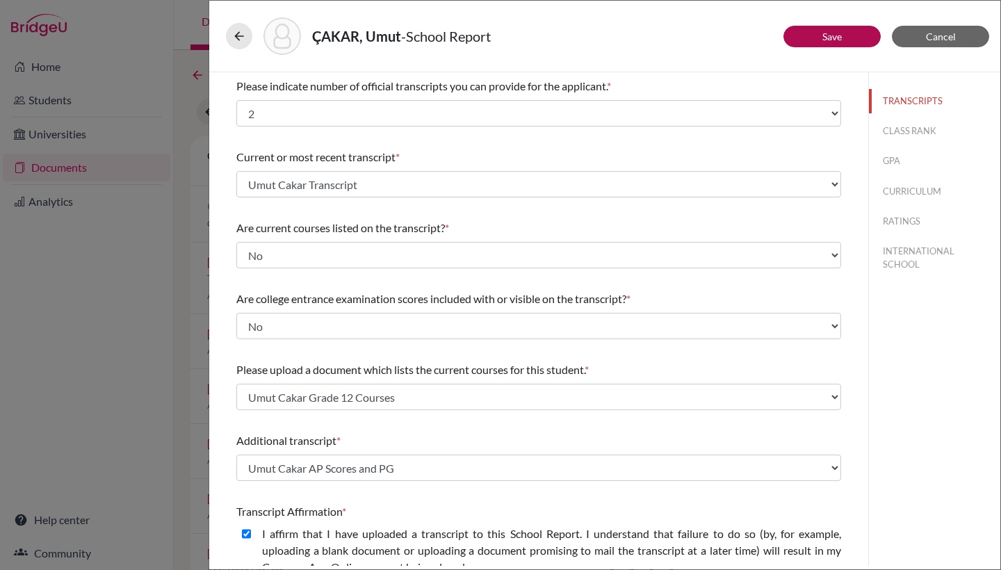
click at [833, 40] on link "Save" at bounding box center [832, 37] width 19 height 12
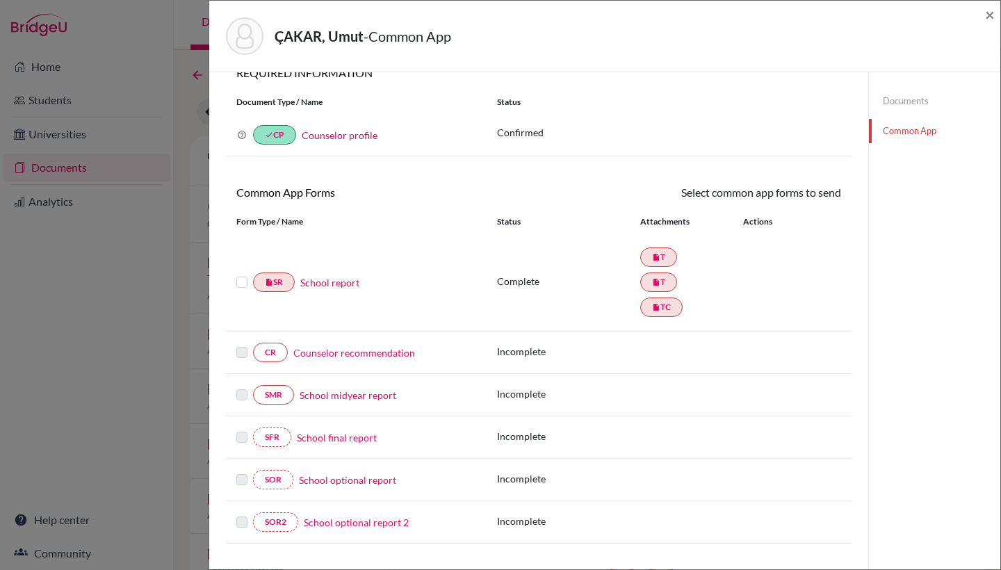
scroll to position [28, 0]
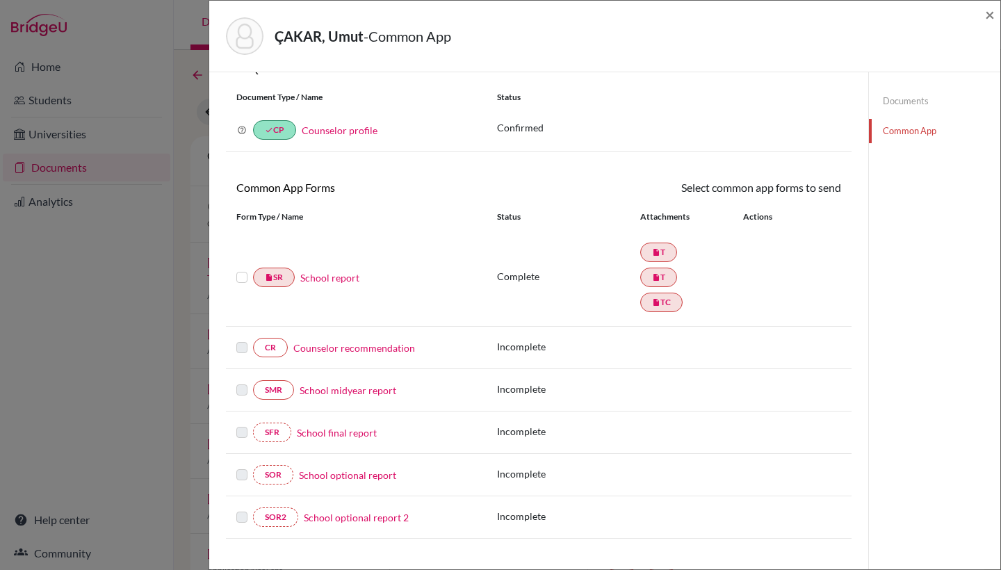
click at [185, 24] on div "ÇAKAR, Umut - Common App × × REQUIRED INFORMATION Document Type / Name Status W…" at bounding box center [500, 285] width 1001 height 570
click at [160, 33] on div "ÇAKAR, Umut - Common App × × REQUIRED INFORMATION Document Type / Name Status W…" at bounding box center [500, 285] width 1001 height 570
click at [990, 14] on span "×" at bounding box center [990, 14] width 10 height 20
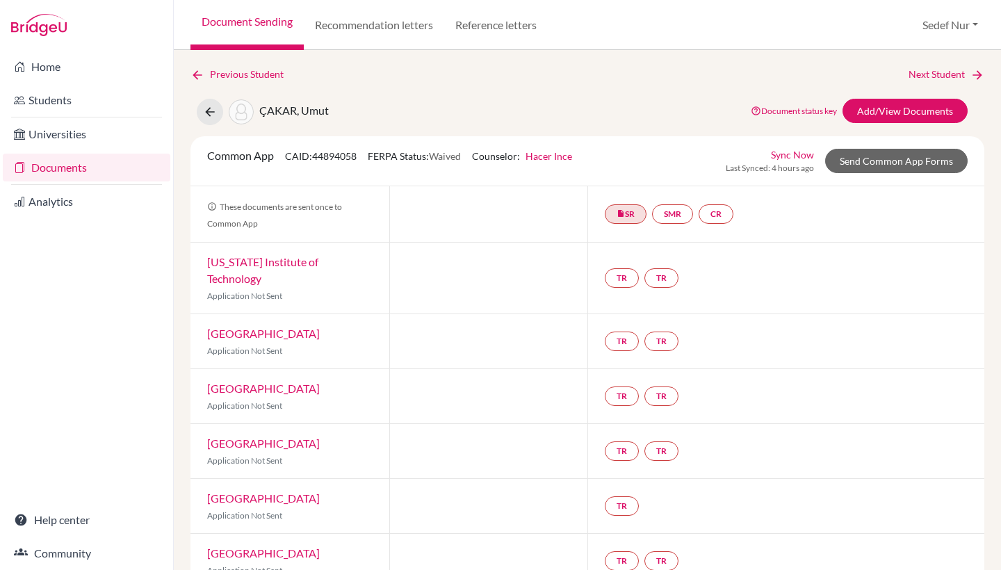
click at [91, 162] on link "Documents" at bounding box center [87, 168] width 168 height 28
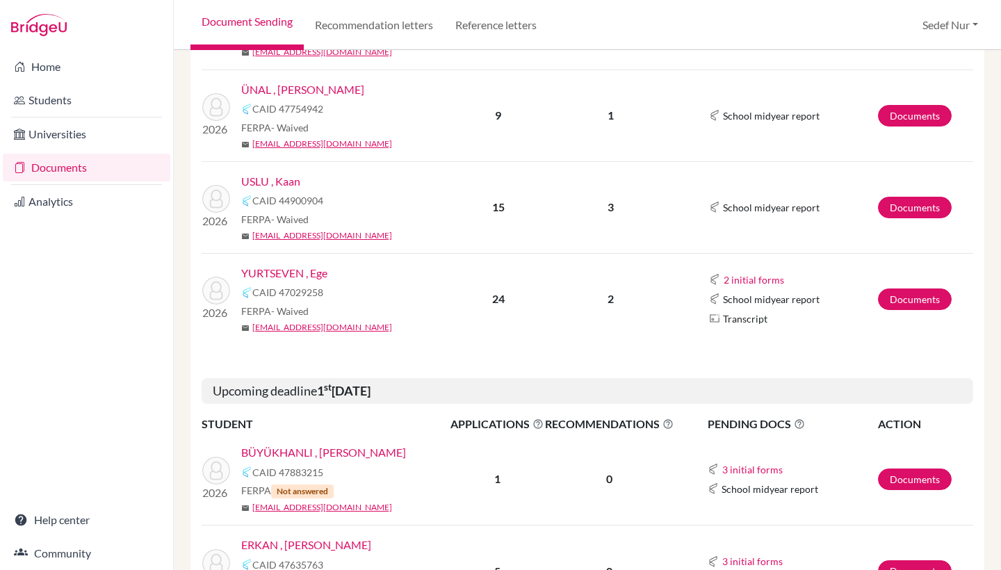
scroll to position [849, 0]
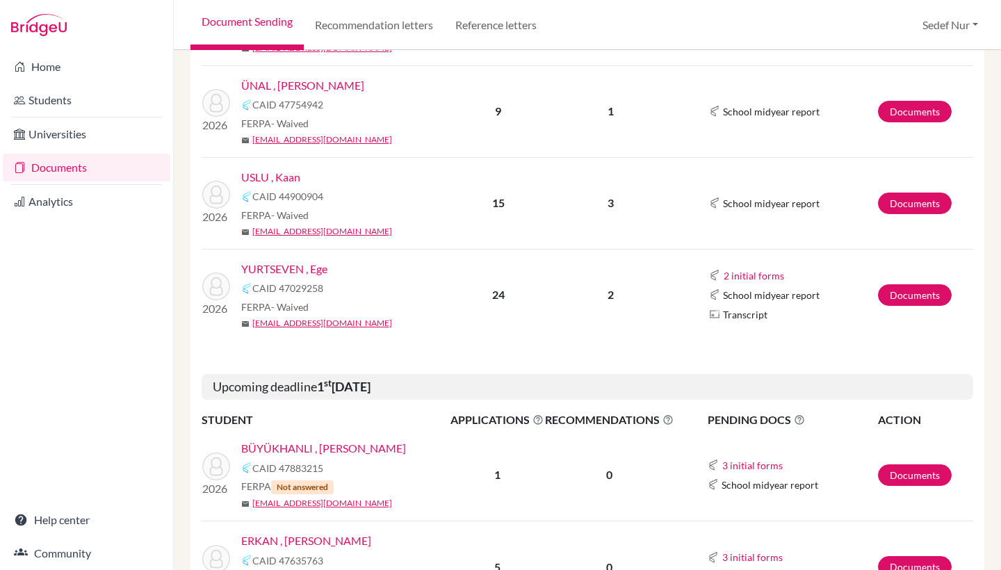
click at [305, 270] on link "YURTSEVEN , Ege" at bounding box center [284, 269] width 86 height 17
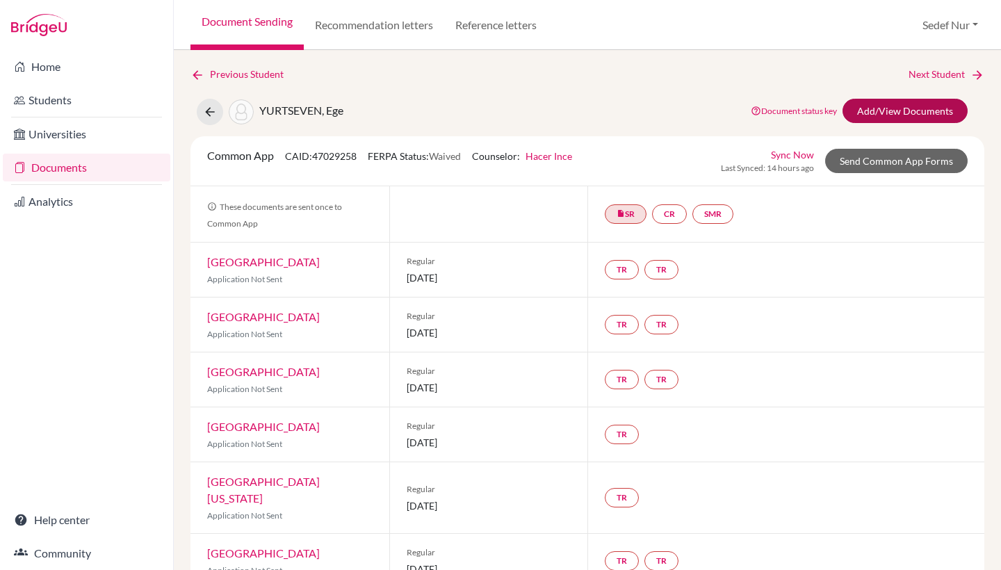
click at [879, 116] on link "Add/View Documents" at bounding box center [905, 111] width 125 height 24
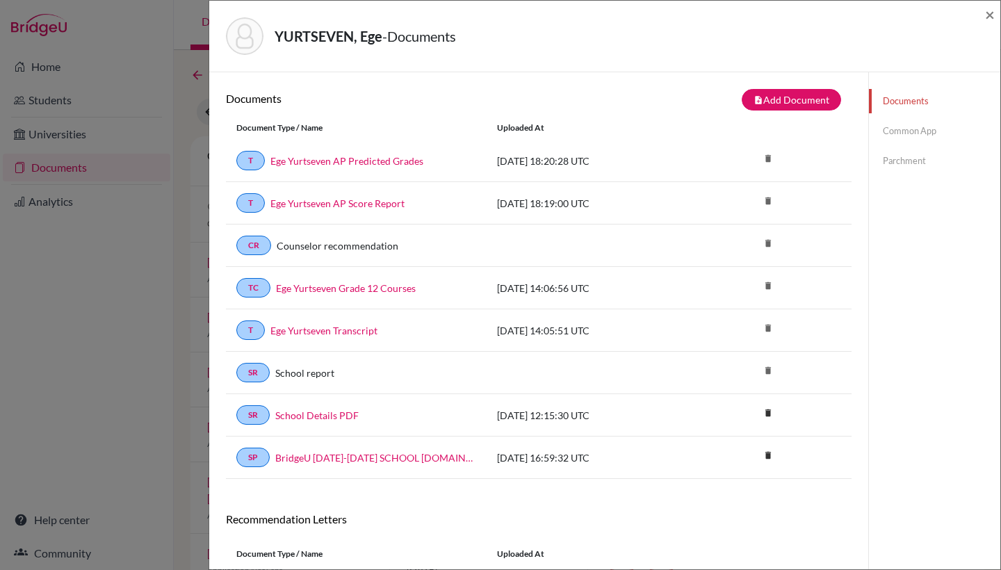
click at [921, 130] on link "Common App" at bounding box center [934, 131] width 131 height 24
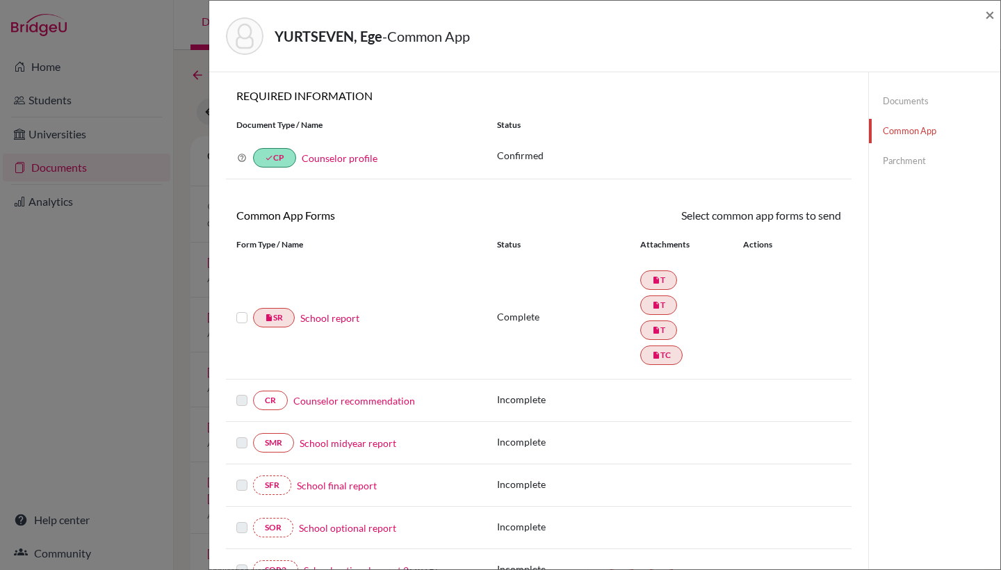
click at [328, 318] on link "School report" at bounding box center [329, 318] width 59 height 15
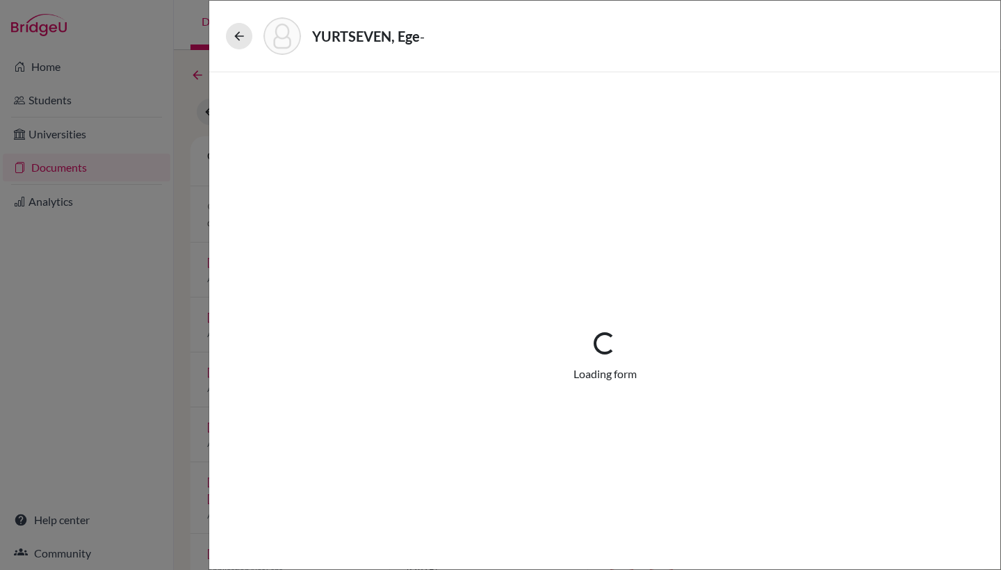
select select "3"
select select "689366"
select select "1"
select select "689367"
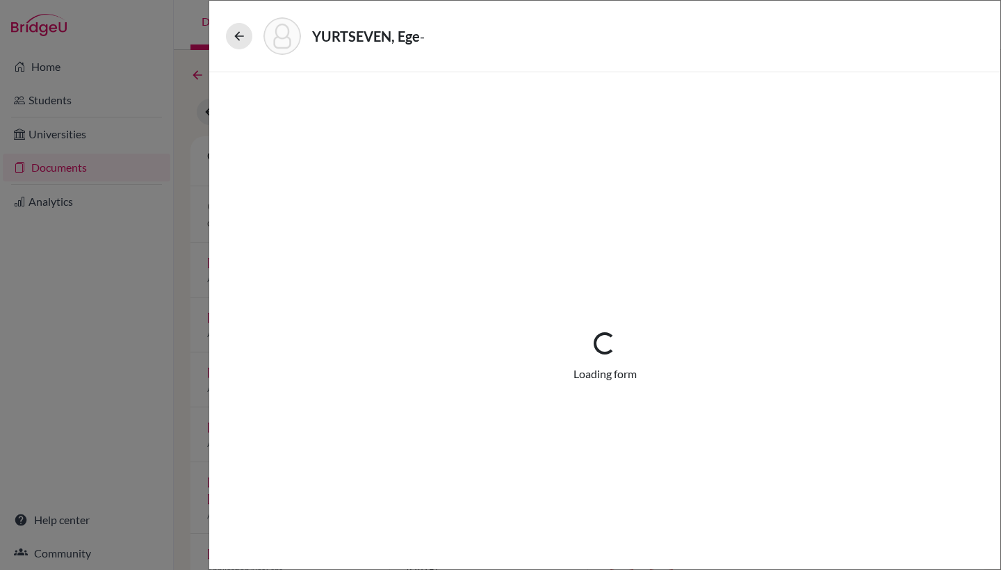
select select "689734"
select select "689735"
select select "0"
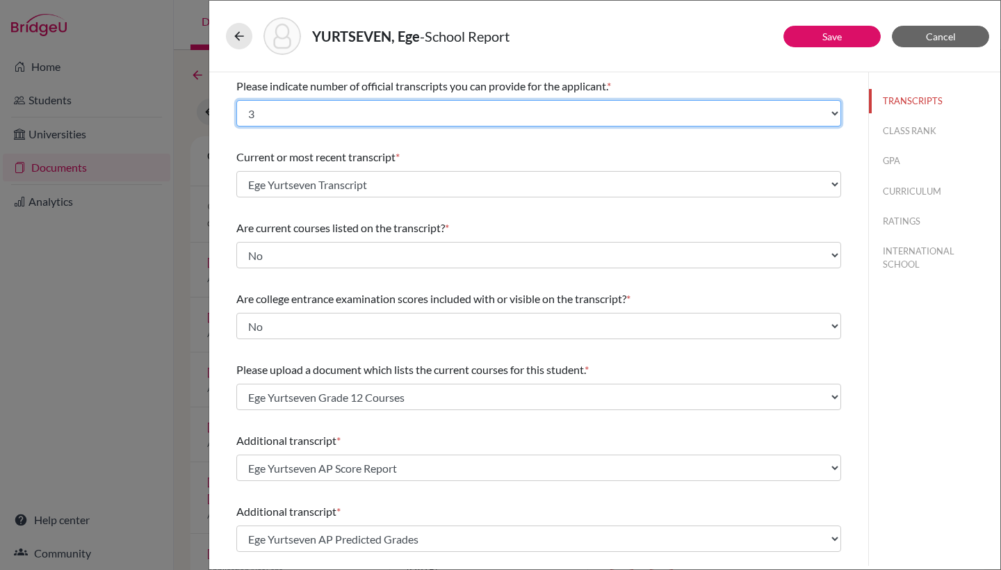
click at [332, 113] on select "Select... 1 2 3 4" at bounding box center [538, 113] width 605 height 26
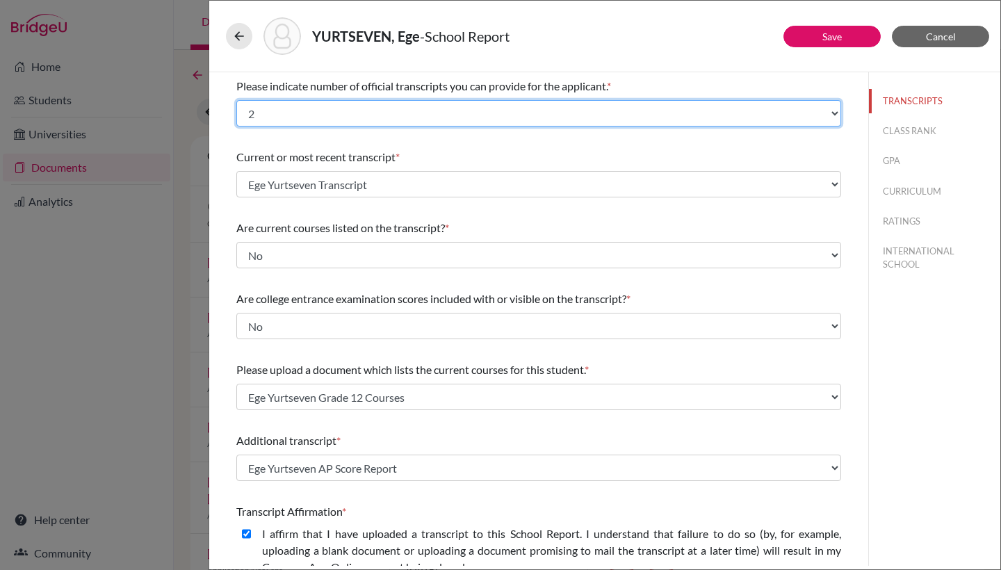
select select "3"
select select "689735"
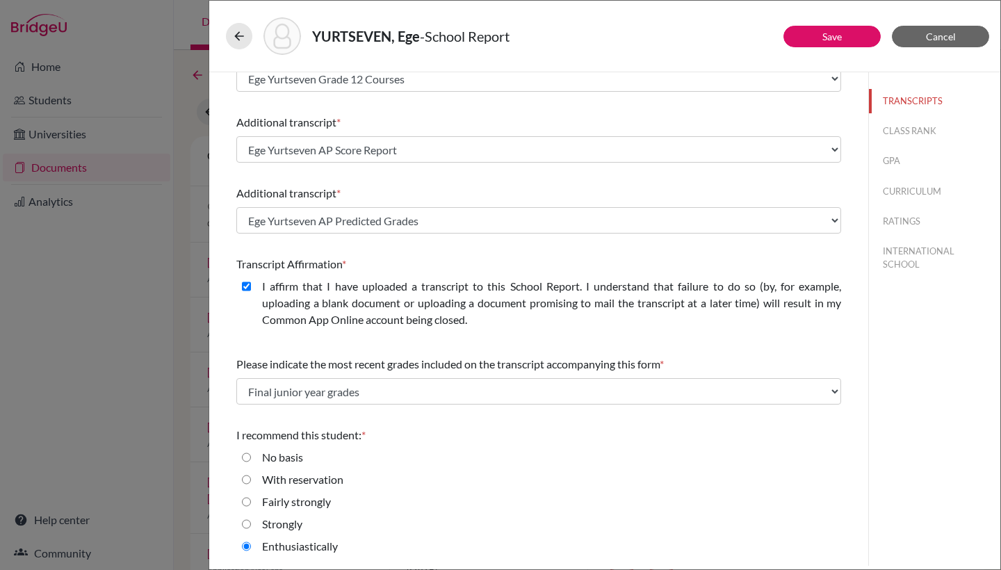
scroll to position [318, 0]
click at [840, 37] on link "Save" at bounding box center [832, 37] width 19 height 12
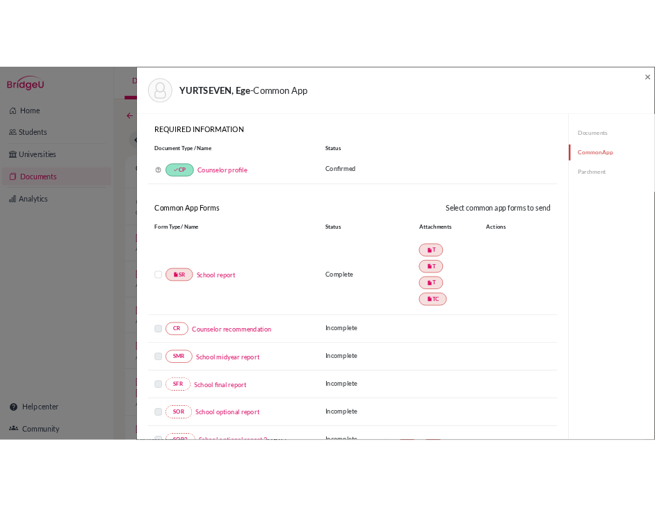
scroll to position [31, 0]
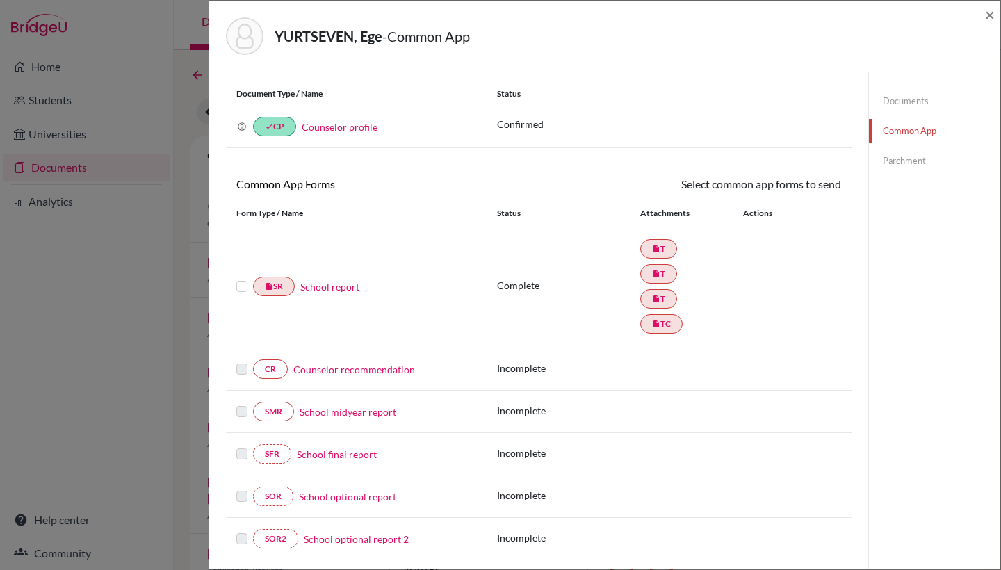
click at [179, 76] on div "YURTSEVEN, Ege - Common App × × REQUIRED INFORMATION Document Type / Name Statu…" at bounding box center [500, 285] width 1001 height 570
click at [994, 12] on span "×" at bounding box center [990, 14] width 10 height 20
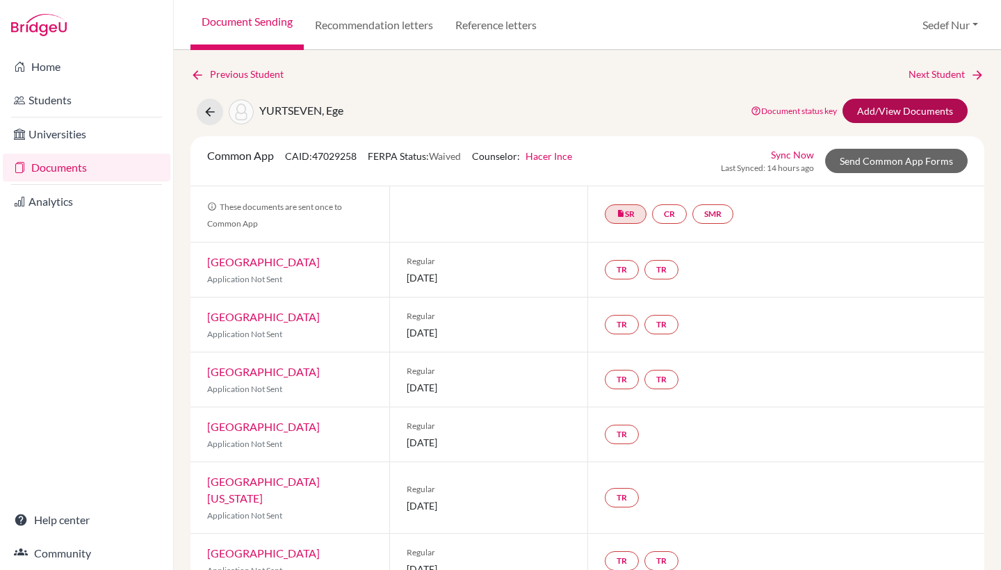
click at [884, 109] on link "Add/View Documents" at bounding box center [905, 111] width 125 height 24
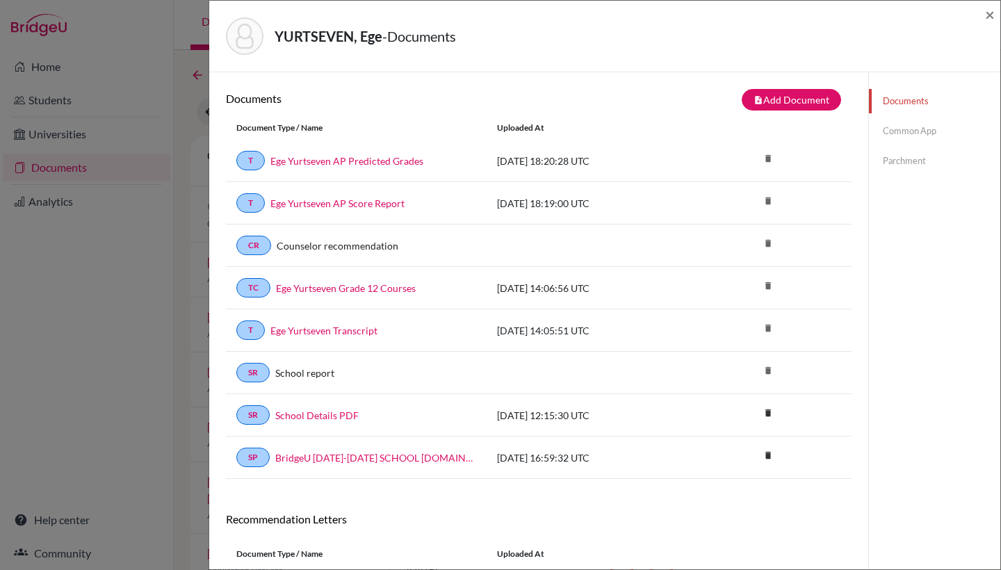
click at [896, 127] on link "Common App" at bounding box center [934, 131] width 131 height 24
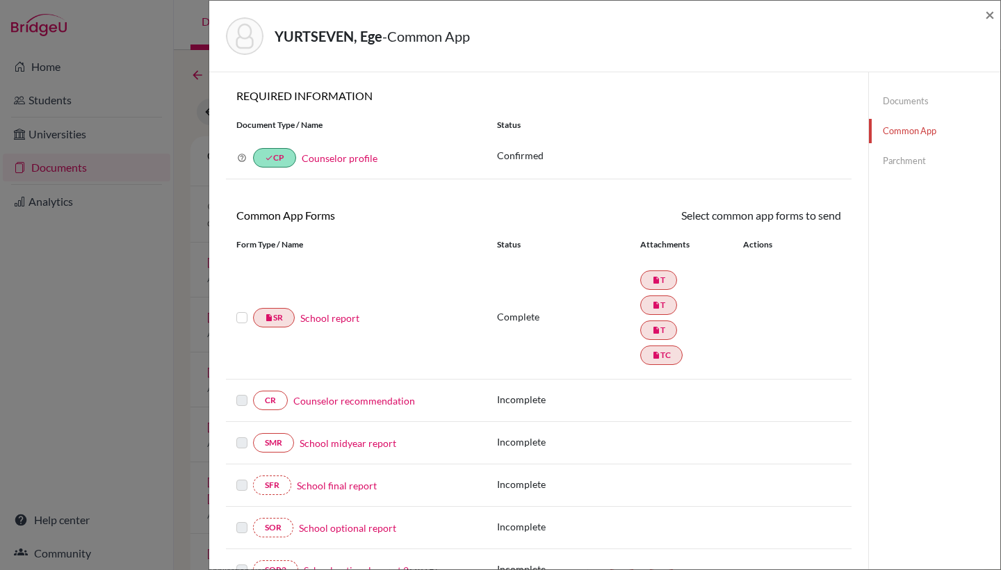
click at [351, 401] on link "Counselor recommendation" at bounding box center [354, 401] width 122 height 15
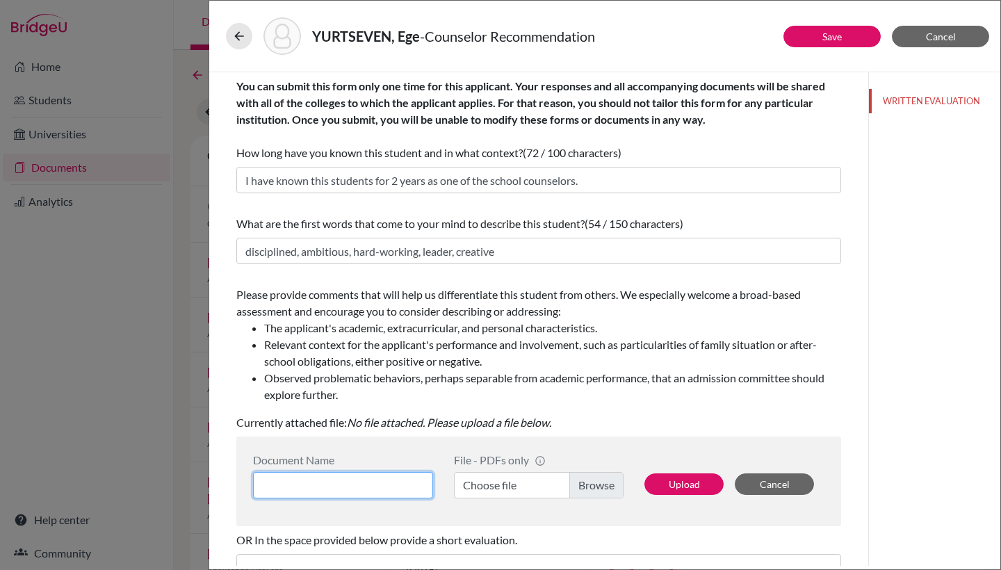
click at [363, 479] on input at bounding box center [343, 485] width 180 height 26
type input "Ege Yurtseven Counselor Letter"
click at [501, 490] on label "Choose file" at bounding box center [539, 485] width 170 height 26
click at [501, 490] on input "Choose file" at bounding box center [539, 485] width 170 height 26
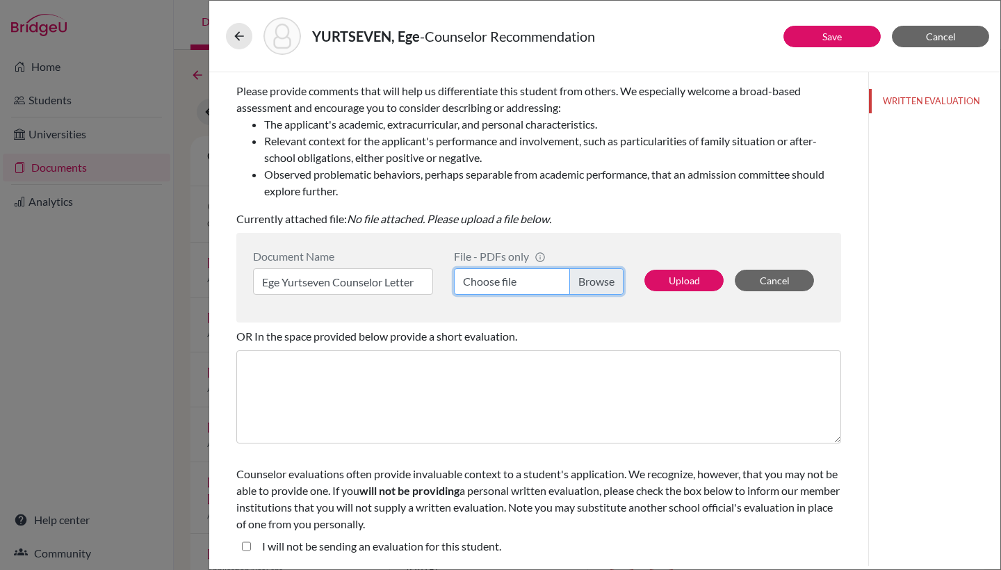
scroll to position [204, 0]
click at [512, 280] on label "Choose file" at bounding box center [539, 281] width 170 height 26
click at [512, 280] on input "Choose file" at bounding box center [539, 281] width 170 height 26
click at [240, 40] on icon at bounding box center [239, 36] width 14 height 14
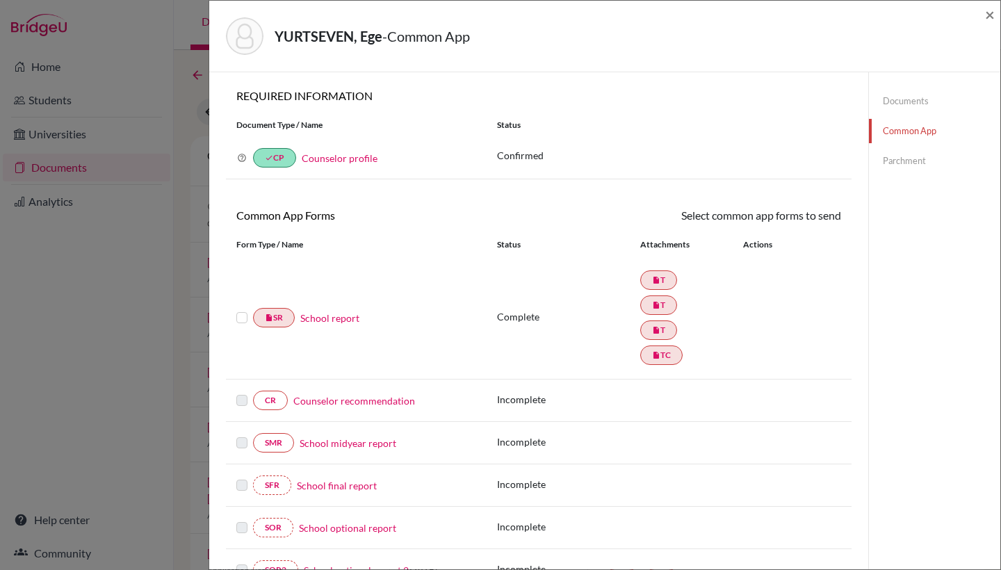
click at [199, 33] on div "YURTSEVEN, Ege - Common App × × REQUIRED INFORMATION Document Type / Name Statu…" at bounding box center [500, 285] width 1001 height 570
click at [988, 12] on span "×" at bounding box center [990, 14] width 10 height 20
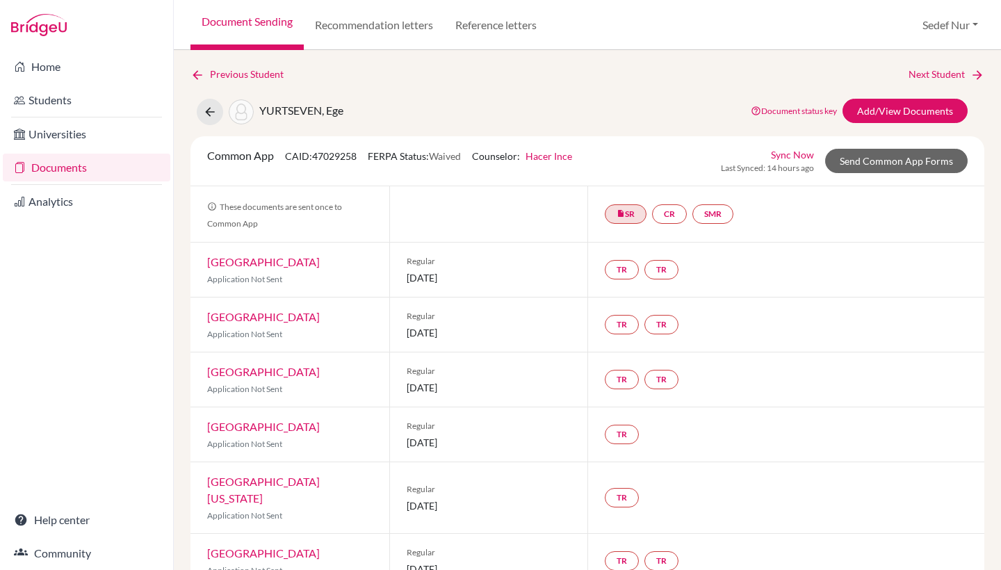
click at [88, 166] on link "Documents" at bounding box center [87, 168] width 168 height 28
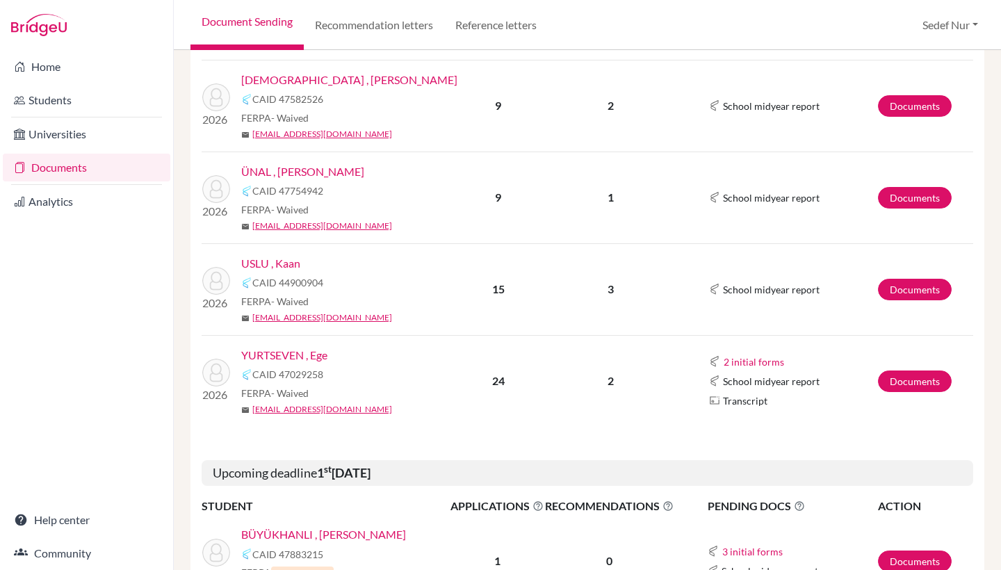
scroll to position [761, 0]
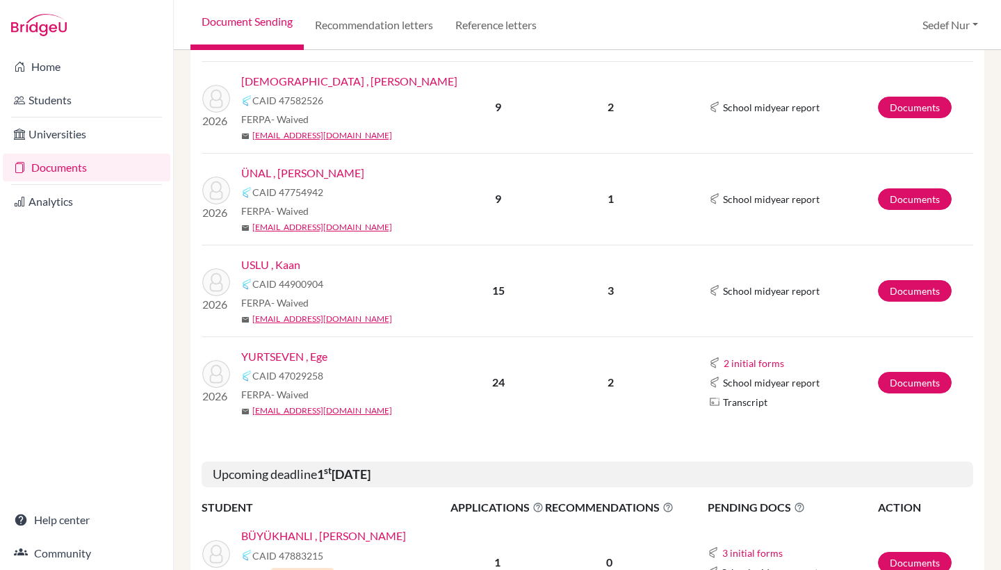
click at [293, 355] on link "YURTSEVEN , Ege" at bounding box center [284, 356] width 86 height 17
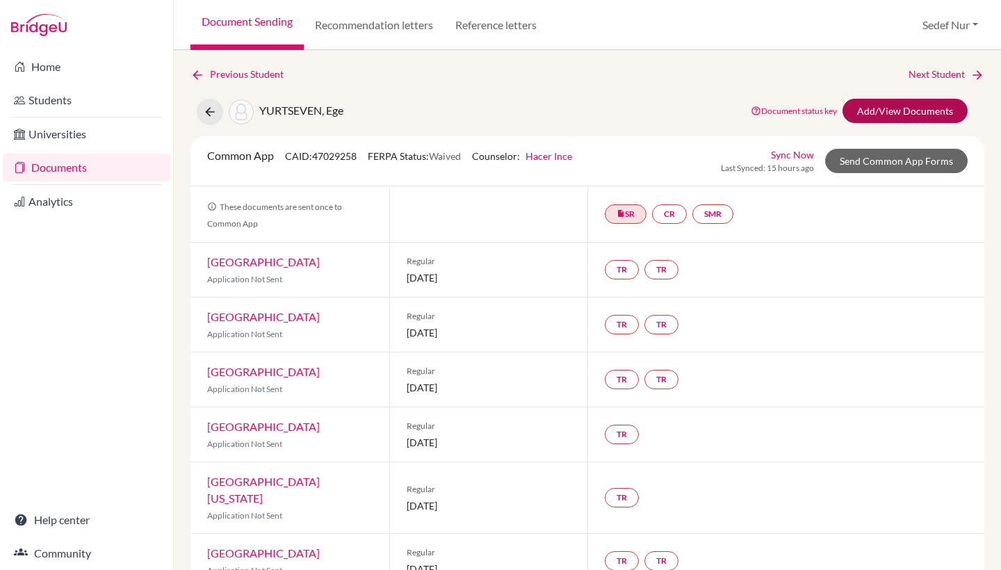
click at [911, 108] on link "Add/View Documents" at bounding box center [905, 111] width 125 height 24
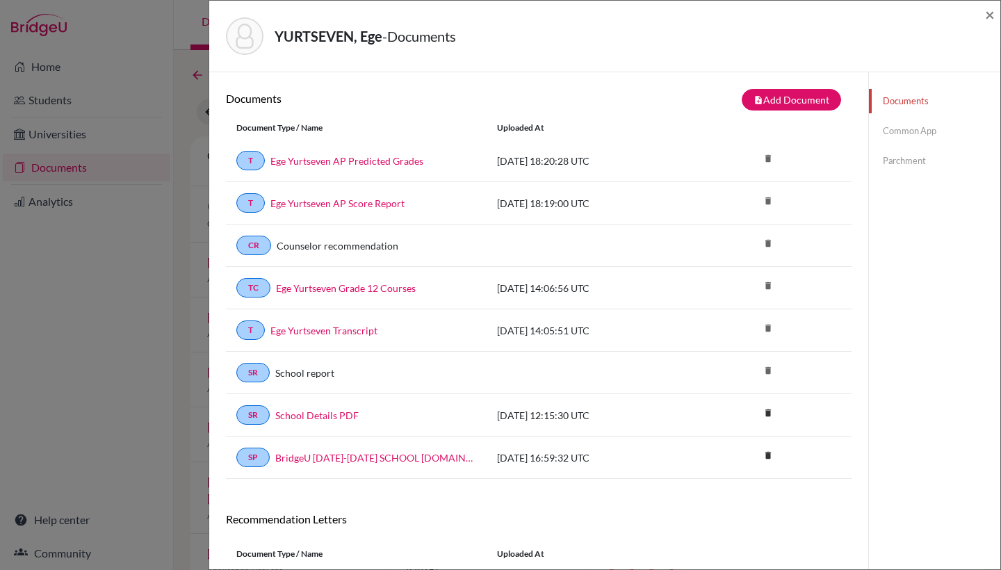
click at [904, 130] on link "Common App" at bounding box center [934, 131] width 131 height 24
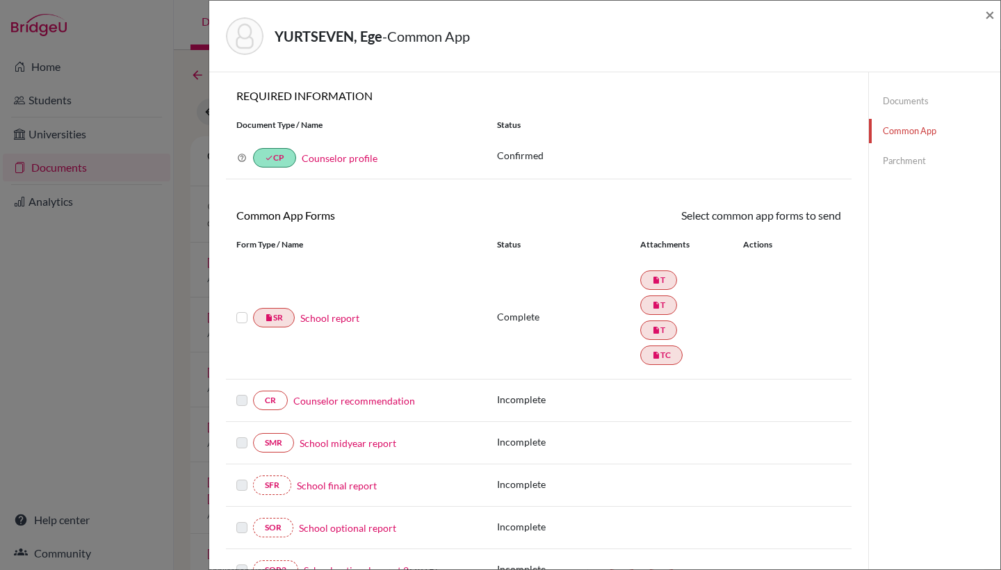
click at [241, 309] on label at bounding box center [241, 309] width 11 height 0
click at [0, 0] on input "checkbox" at bounding box center [0, 0] width 0 height 0
click at [243, 311] on label at bounding box center [241, 311] width 11 height 0
click at [0, 0] on input "checkbox" at bounding box center [0, 0] width 0 height 0
click at [357, 401] on link "Counselor recommendation" at bounding box center [354, 401] width 122 height 15
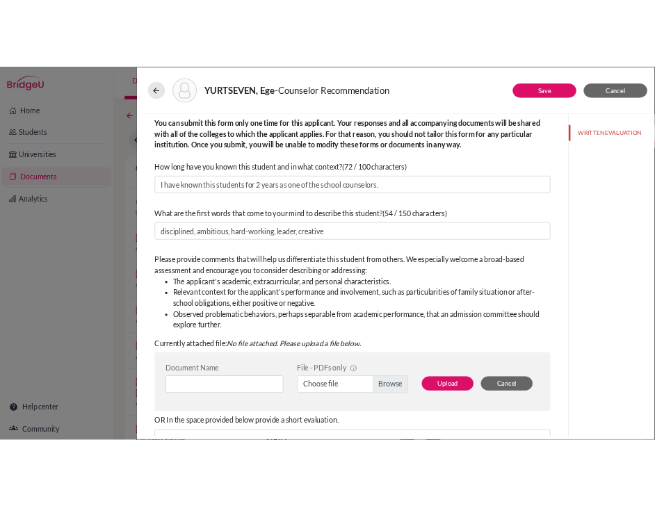
scroll to position [32, 0]
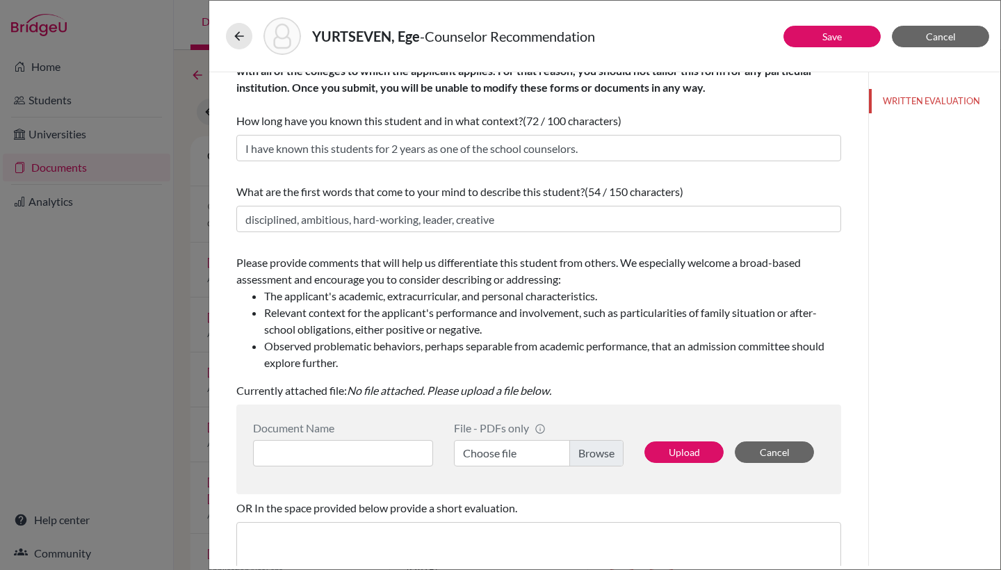
click at [483, 452] on label "Choose file" at bounding box center [539, 453] width 170 height 26
click at [483, 452] on input "Choose file" at bounding box center [539, 453] width 170 height 26
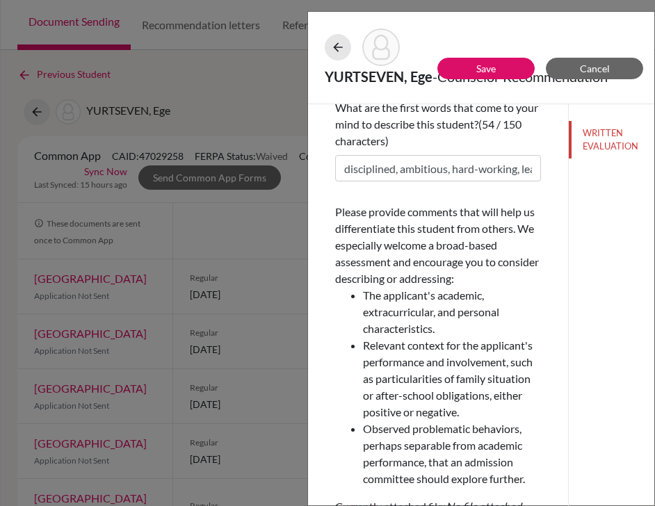
scroll to position [525, 0]
